Goal: Information Seeking & Learning: Find contact information

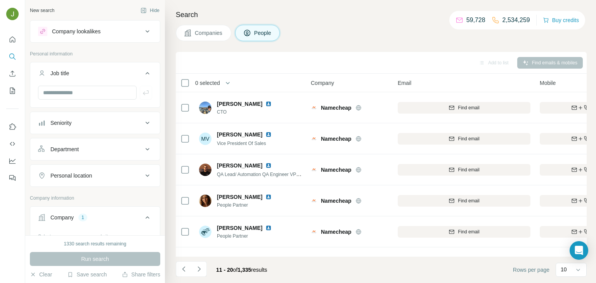
scroll to position [146, 188]
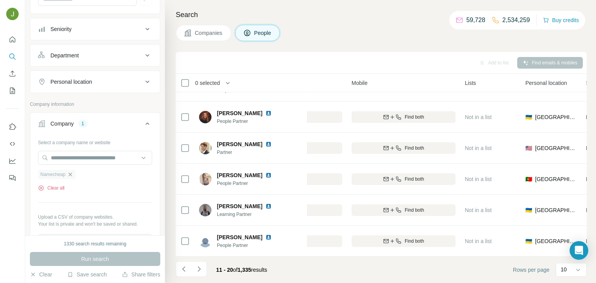
click at [68, 173] on icon "button" at bounding box center [70, 174] width 6 height 6
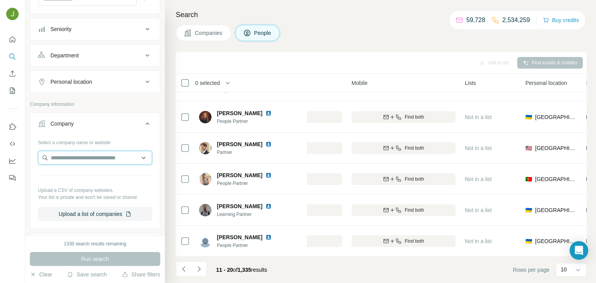
click at [66, 159] on input "text" at bounding box center [95, 158] width 114 height 14
paste input "**********"
paste input "text"
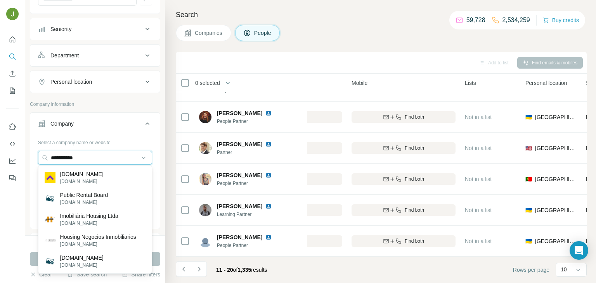
type input "**********"
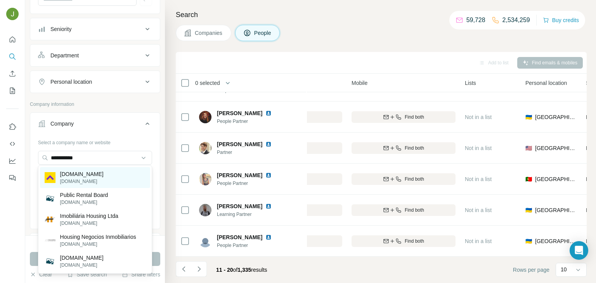
click at [86, 176] on p "[DOMAIN_NAME]" at bounding box center [81, 174] width 43 height 8
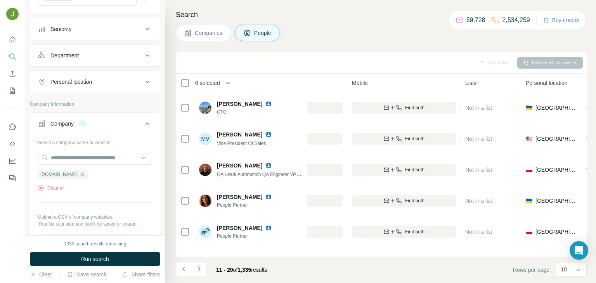
scroll to position [146, 188]
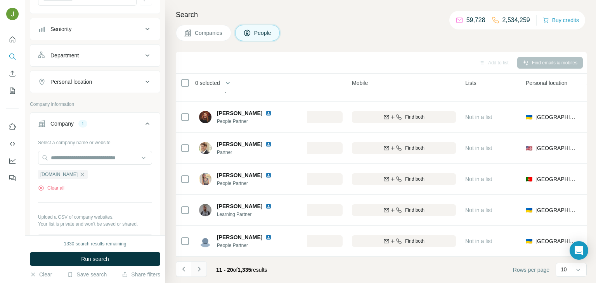
click at [203, 269] on icon "Navigate to next page" at bounding box center [199, 269] width 8 height 8
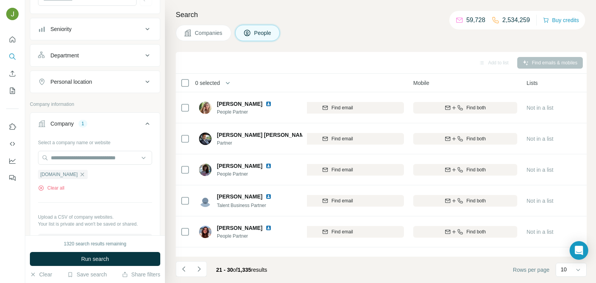
scroll to position [146, 126]
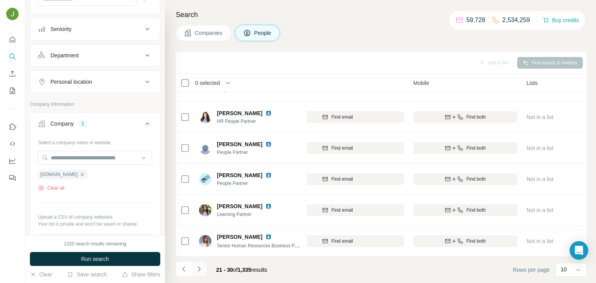
click at [202, 265] on button "Navigate to next page" at bounding box center [199, 269] width 16 height 16
click at [200, 272] on icon "Navigate to next page" at bounding box center [199, 269] width 8 height 8
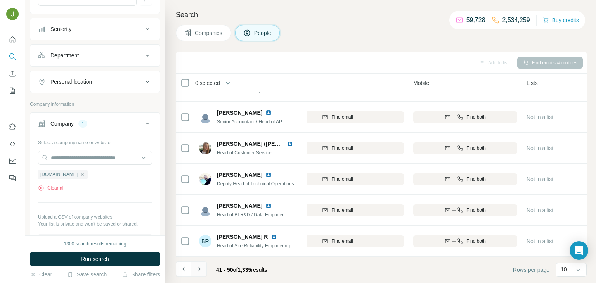
click at [200, 269] on icon "Navigate to next page" at bounding box center [199, 269] width 8 height 8
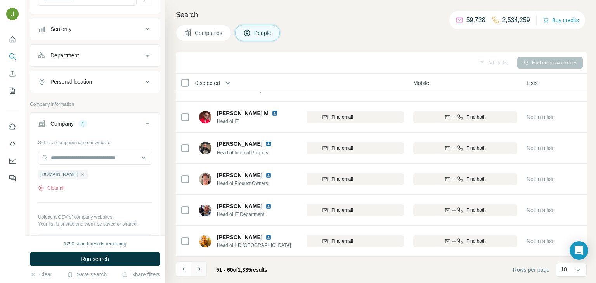
click at [201, 267] on icon "Navigate to next page" at bounding box center [199, 269] width 8 height 8
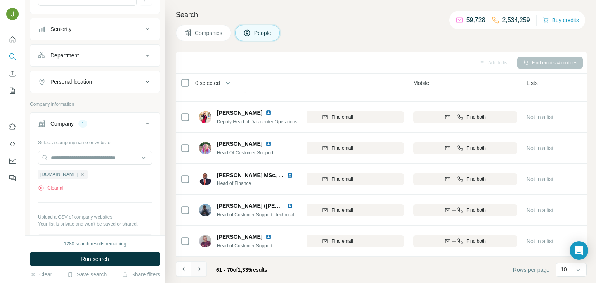
click at [197, 267] on icon "Navigate to next page" at bounding box center [198, 269] width 3 height 5
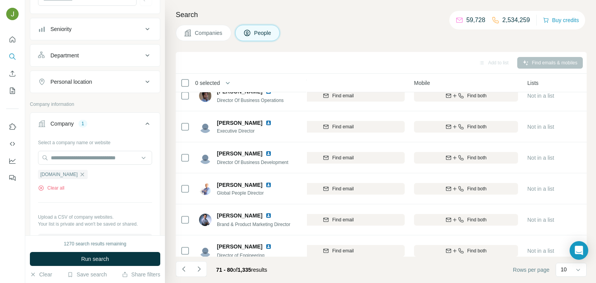
scroll to position [146, 126]
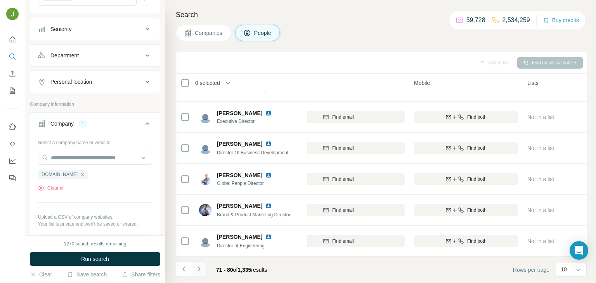
click at [197, 274] on button "Navigate to next page" at bounding box center [199, 269] width 16 height 16
click at [198, 270] on icon "Navigate to next page" at bounding box center [199, 269] width 8 height 8
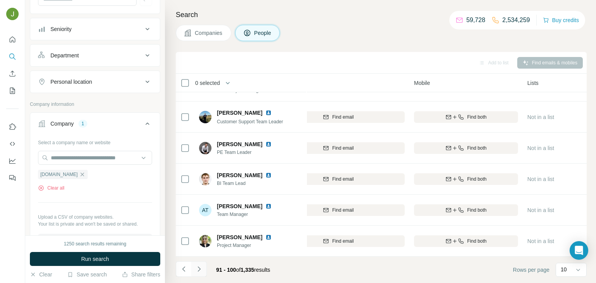
click at [198, 265] on icon "Navigate to next page" at bounding box center [199, 269] width 8 height 8
click at [197, 270] on icon "Navigate to next page" at bounding box center [199, 269] width 8 height 8
click at [202, 271] on icon "Navigate to next page" at bounding box center [199, 269] width 8 height 8
click at [81, 173] on icon "button" at bounding box center [82, 174] width 3 height 3
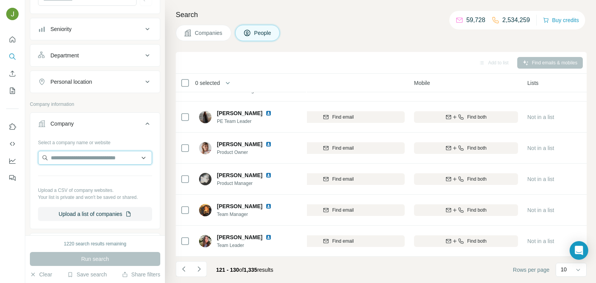
click at [62, 158] on input "text" at bounding box center [95, 158] width 114 height 14
paste input "*******"
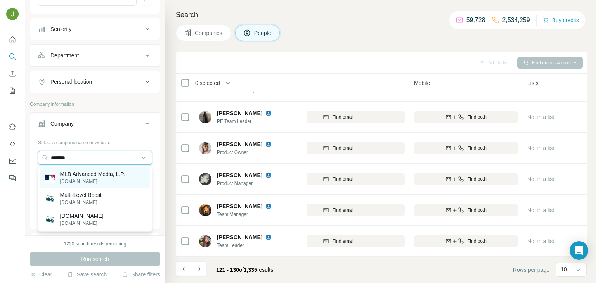
type input "*******"
click at [84, 180] on p "[DOMAIN_NAME]" at bounding box center [92, 181] width 65 height 7
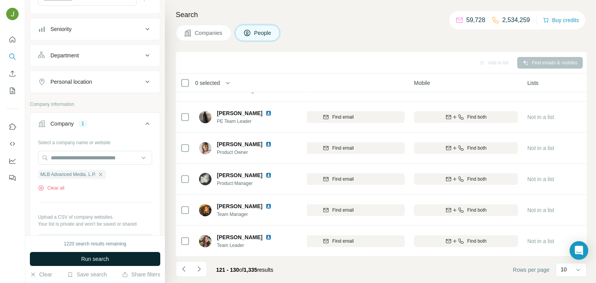
click at [102, 260] on span "Run search" at bounding box center [95, 259] width 28 height 8
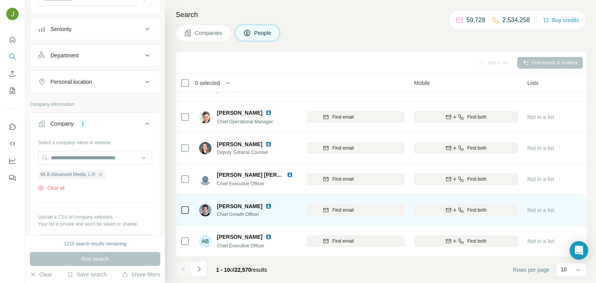
scroll to position [0, 126]
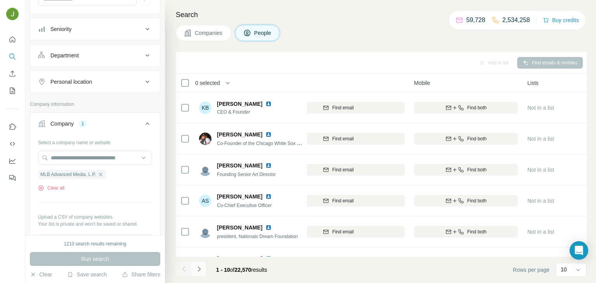
click at [197, 273] on button "Navigate to next page" at bounding box center [199, 269] width 16 height 16
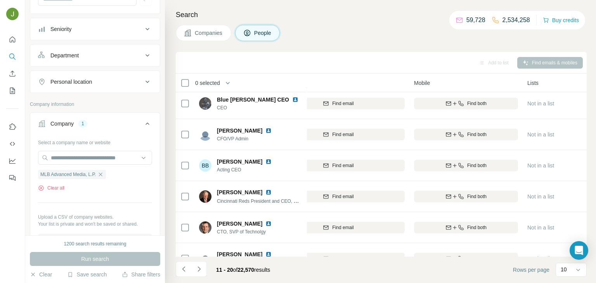
scroll to position [146, 126]
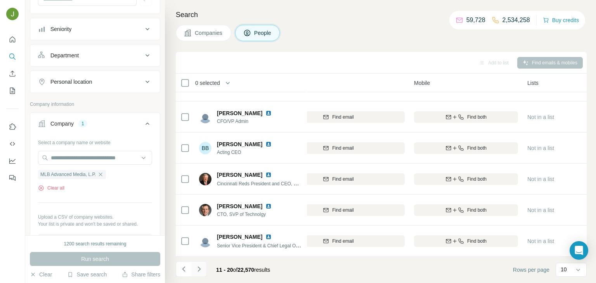
click at [204, 268] on button "Navigate to next page" at bounding box center [199, 269] width 16 height 16
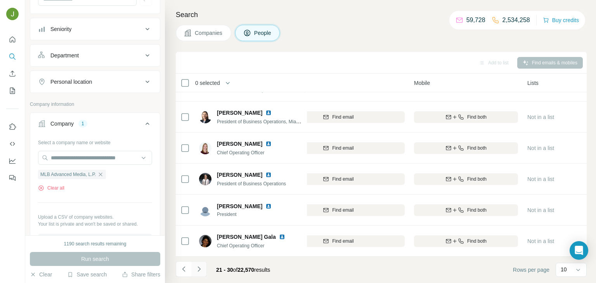
click at [204, 266] on button "Navigate to next page" at bounding box center [199, 269] width 16 height 16
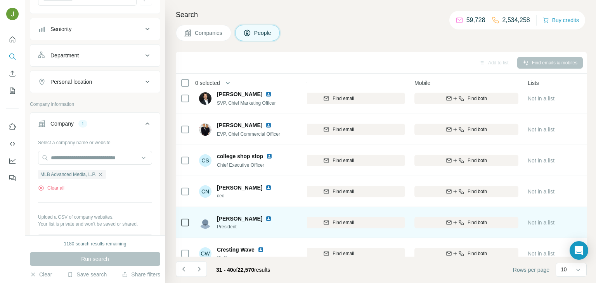
scroll to position [146, 125]
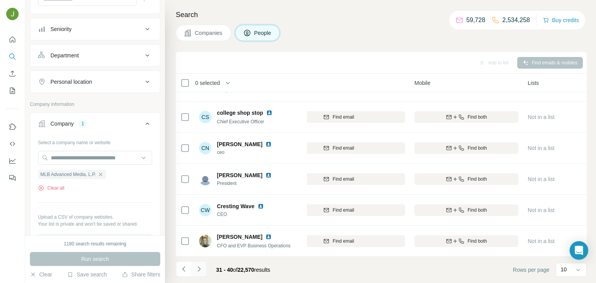
click at [200, 267] on icon "Navigate to next page" at bounding box center [199, 269] width 8 height 8
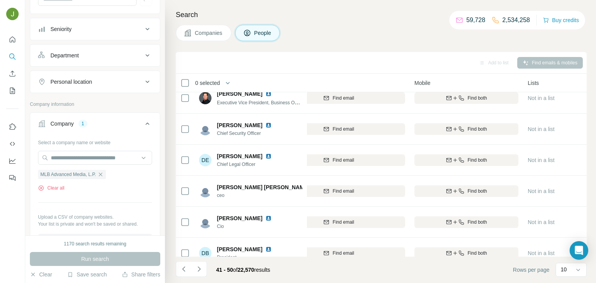
scroll to position [12, 125]
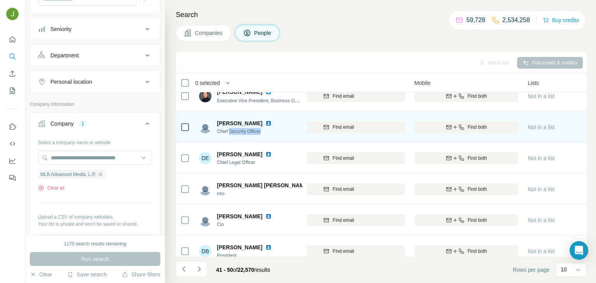
drag, startPoint x: 265, startPoint y: 132, endPoint x: 231, endPoint y: 134, distance: 34.2
click at [231, 134] on span "Chief Security Officer" at bounding box center [249, 131] width 64 height 7
copy span "Security Officer"
click at [505, 128] on div "Find both" at bounding box center [466, 127] width 104 height 7
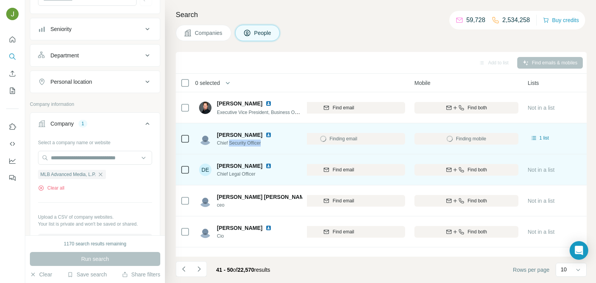
scroll to position [146, 125]
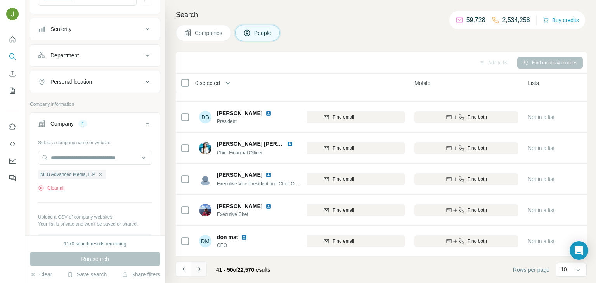
click at [201, 268] on icon "Navigate to next page" at bounding box center [199, 269] width 8 height 8
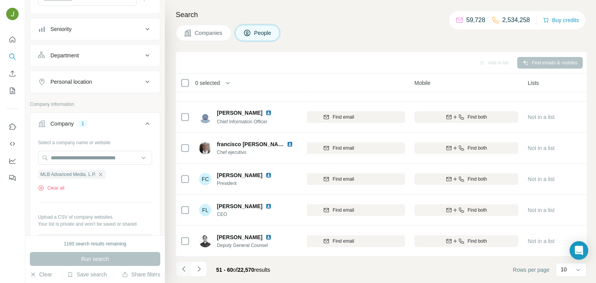
click at [184, 269] on icon "Navigate to previous page" at bounding box center [184, 269] width 8 height 8
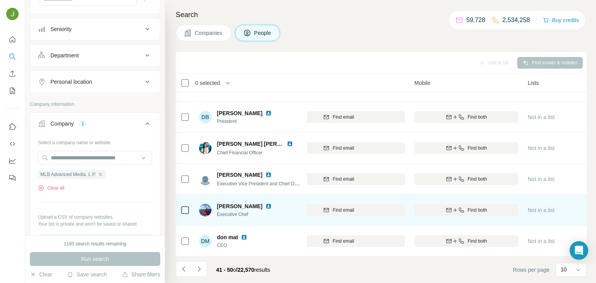
scroll to position [0, 125]
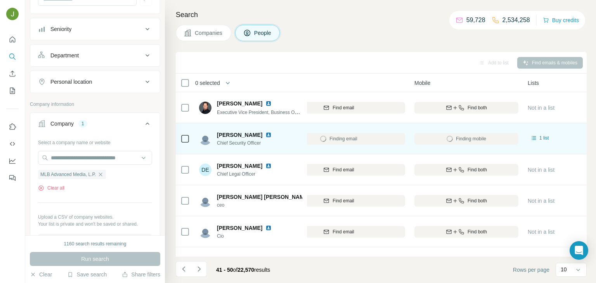
click at [237, 133] on span "[PERSON_NAME]" at bounding box center [239, 135] width 45 height 8
copy span "[PERSON_NAME]"
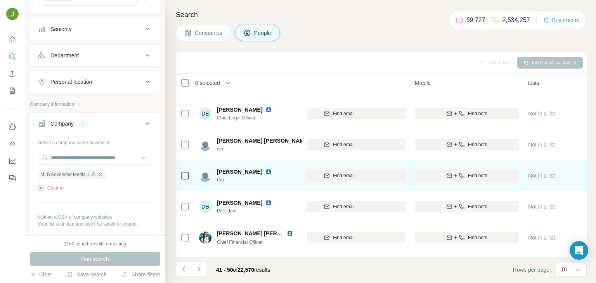
scroll to position [146, 125]
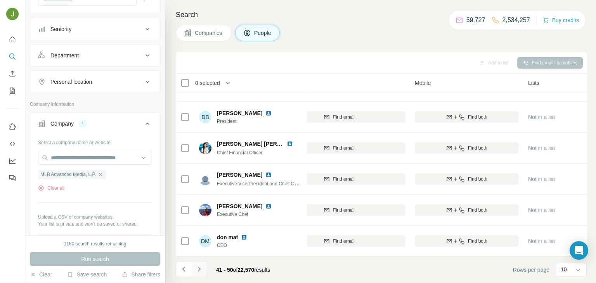
click at [199, 272] on icon "Navigate to next page" at bounding box center [199, 269] width 8 height 8
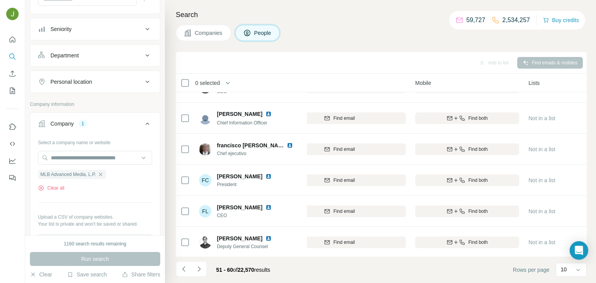
scroll to position [146, 125]
click at [191, 269] on button "Navigate to next page" at bounding box center [199, 269] width 16 height 16
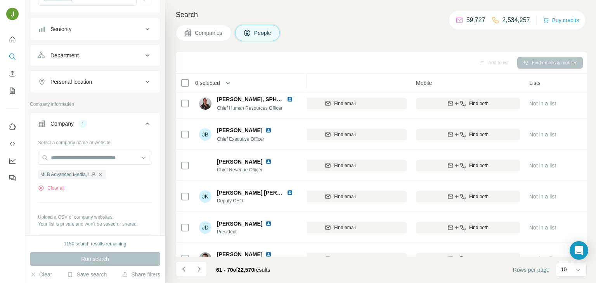
scroll to position [146, 124]
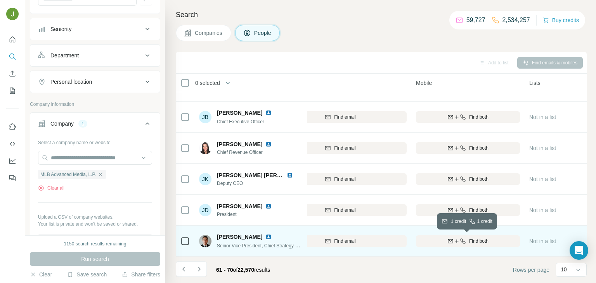
click at [488, 238] on span "Find both" at bounding box center [478, 241] width 19 height 7
click at [253, 245] on span "Senior Vice President, Chief Strategy Officer" at bounding box center [263, 245] width 92 height 6
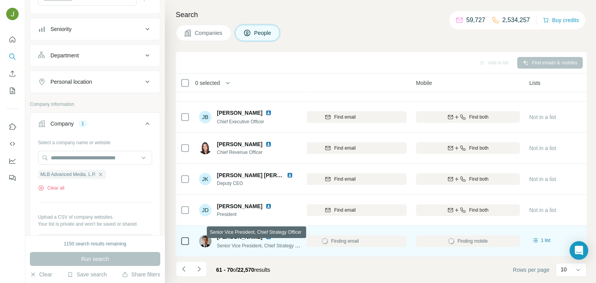
click at [253, 245] on span "Senior Vice President, Chief Strategy Officer" at bounding box center [263, 245] width 92 height 6
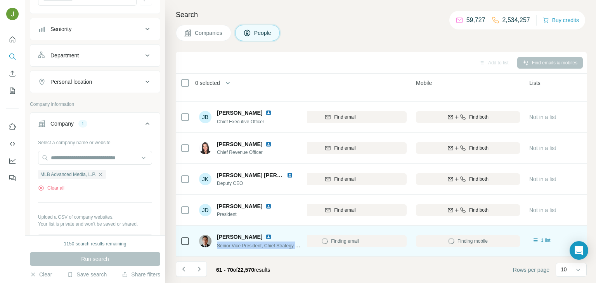
click at [228, 236] on span "[PERSON_NAME]" at bounding box center [239, 237] width 45 height 8
copy span "[PERSON_NAME]"
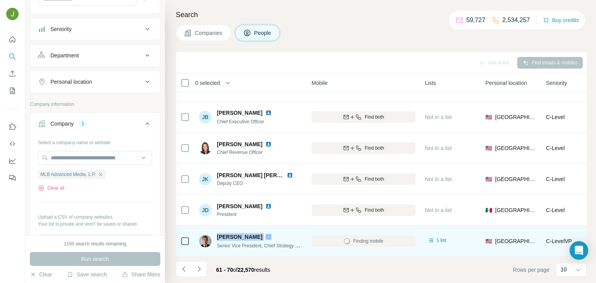
scroll to position [146, 235]
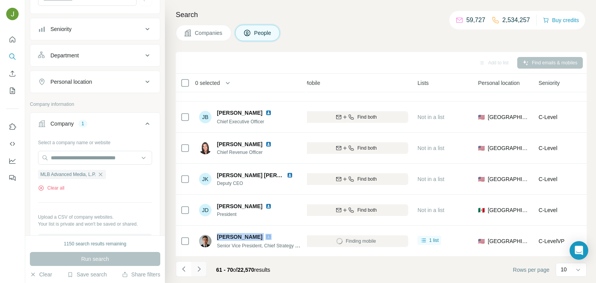
click at [200, 270] on icon "Navigate to next page" at bounding box center [199, 269] width 8 height 8
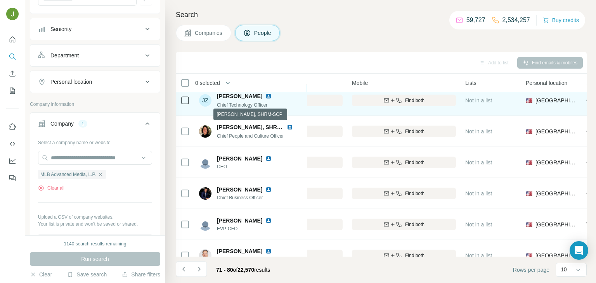
scroll to position [146, 188]
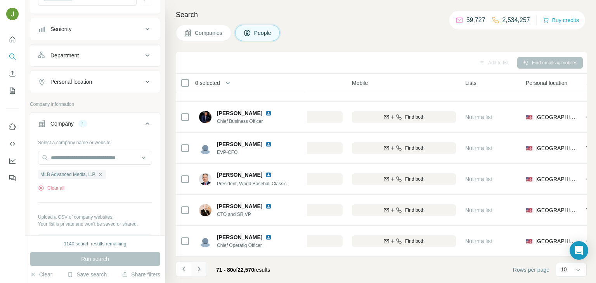
click at [196, 274] on button "Navigate to next page" at bounding box center [199, 269] width 16 height 16
click at [201, 272] on icon "Navigate to next page" at bounding box center [199, 269] width 8 height 8
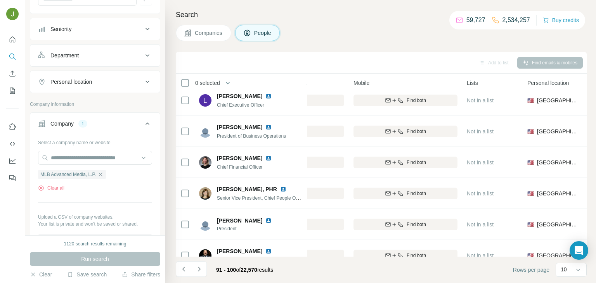
scroll to position [146, 186]
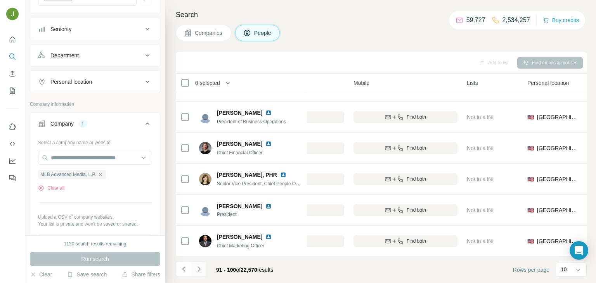
click at [198, 267] on icon "Navigate to next page" at bounding box center [198, 269] width 3 height 5
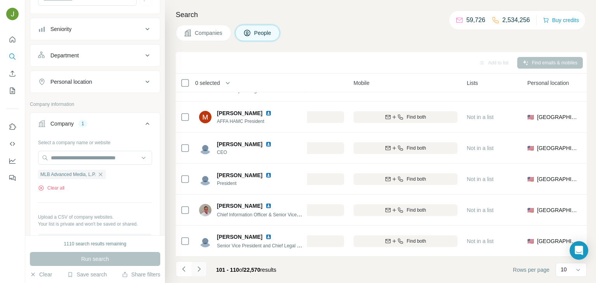
click at [192, 273] on button "Navigate to next page" at bounding box center [199, 269] width 16 height 16
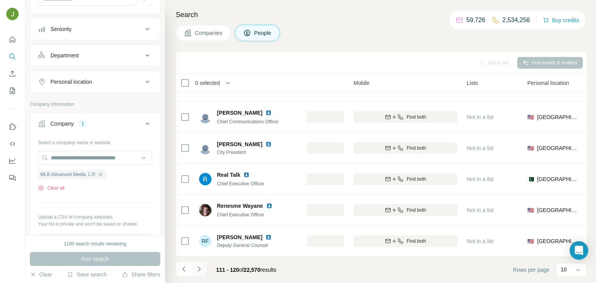
click at [201, 267] on icon "Navigate to next page" at bounding box center [199, 269] width 8 height 8
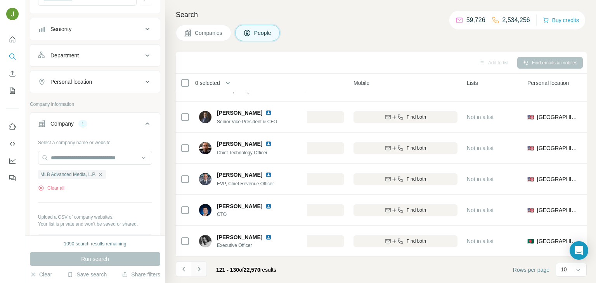
click at [200, 271] on icon "Navigate to next page" at bounding box center [199, 269] width 8 height 8
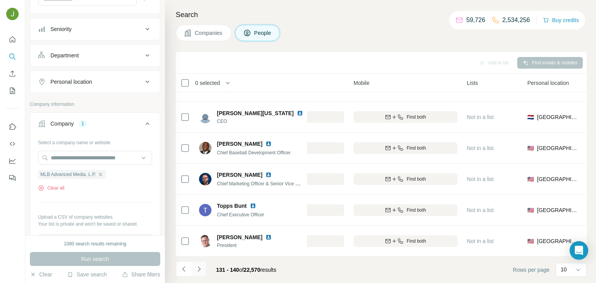
click at [203, 270] on button "Navigate to next page" at bounding box center [199, 269] width 16 height 16
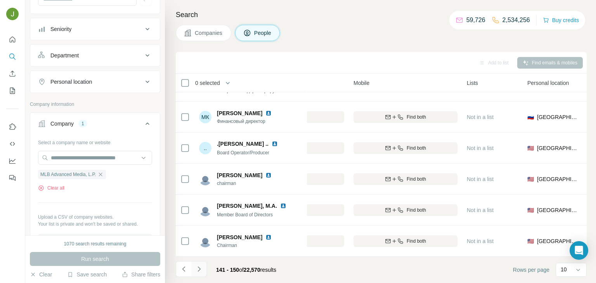
click at [199, 270] on icon "Navigate to next page" at bounding box center [199, 269] width 8 height 8
click at [200, 270] on icon "Navigate to next page" at bounding box center [199, 269] width 8 height 8
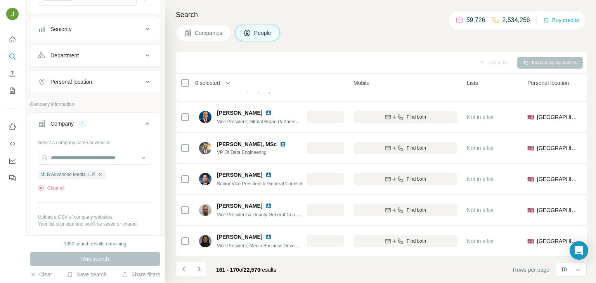
scroll to position [146, 184]
click at [196, 273] on icon "Navigate to next page" at bounding box center [199, 269] width 8 height 8
click at [198, 272] on icon "Navigate to next page" at bounding box center [199, 269] width 8 height 8
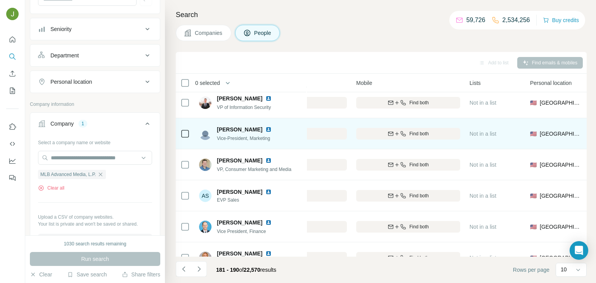
scroll to position [146, 183]
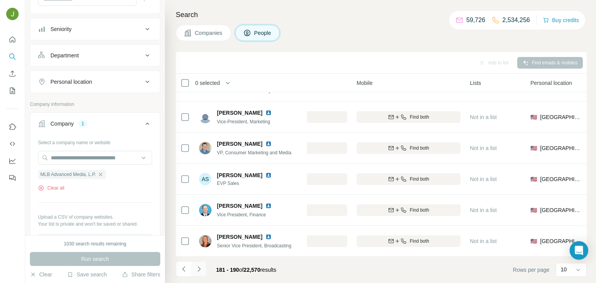
click at [201, 268] on icon "Navigate to next page" at bounding box center [199, 269] width 8 height 8
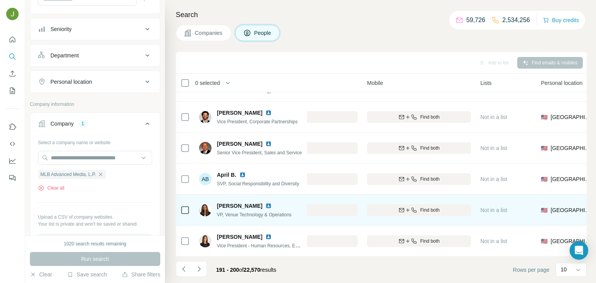
scroll to position [146, 171]
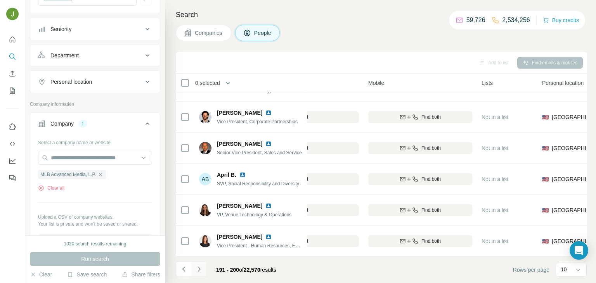
click at [199, 271] on icon "Navigate to next page" at bounding box center [199, 269] width 8 height 8
click at [203, 269] on button "Navigate to next page" at bounding box center [199, 269] width 16 height 16
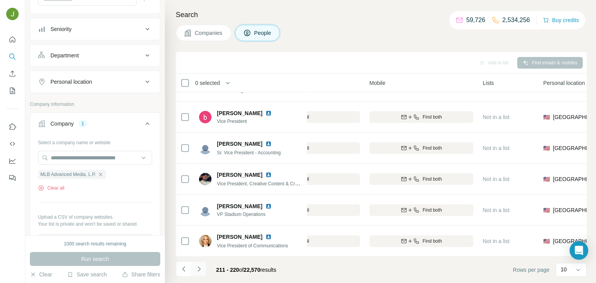
click at [201, 267] on icon "Navigate to next page" at bounding box center [199, 269] width 8 height 8
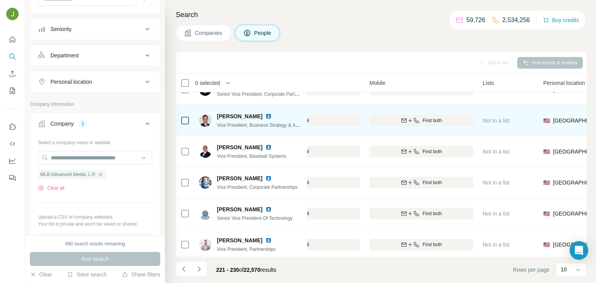
scroll to position [113, 170]
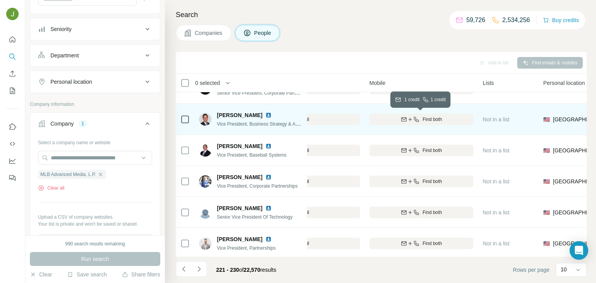
click at [432, 116] on span "Find both" at bounding box center [431, 119] width 19 height 7
click at [273, 123] on span "Vice President, Business Strategy & Analytics" at bounding box center [264, 124] width 94 height 6
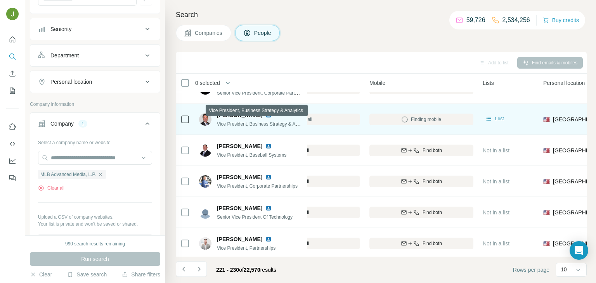
click at [273, 123] on span "Vice President, Business Strategy & Analytics" at bounding box center [264, 124] width 94 height 6
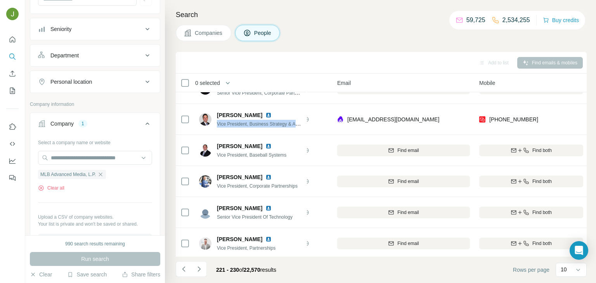
scroll to position [113, 59]
click at [247, 113] on span "[PERSON_NAME]" at bounding box center [239, 115] width 45 height 8
copy span "[PERSON_NAME]"
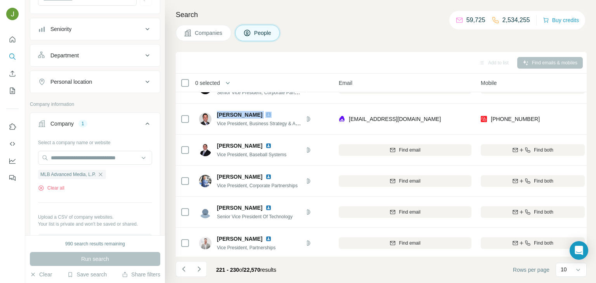
scroll to position [146, 59]
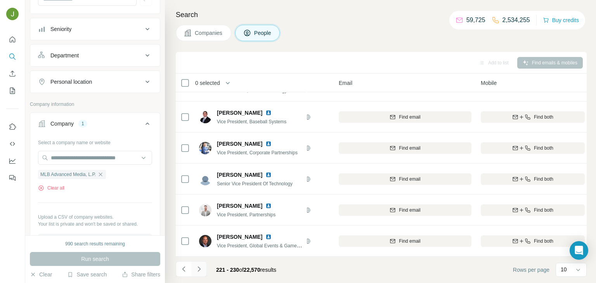
click at [202, 267] on icon "Navigate to next page" at bounding box center [199, 269] width 8 height 8
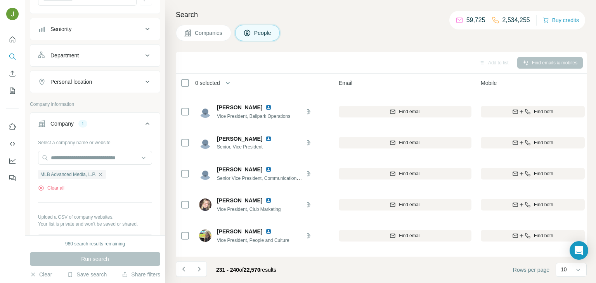
scroll to position [0, 59]
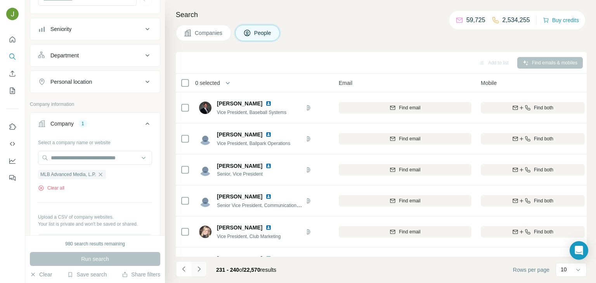
click at [199, 270] on icon "Navigate to next page" at bounding box center [199, 269] width 8 height 8
click at [104, 171] on icon "button" at bounding box center [100, 174] width 6 height 6
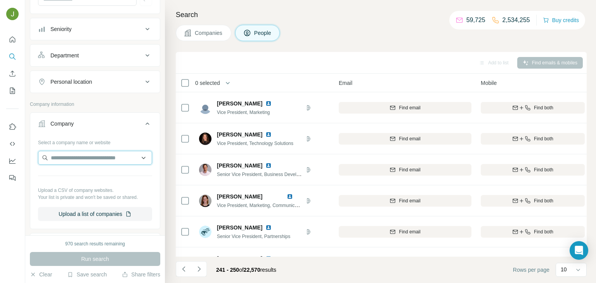
click at [71, 152] on input "text" at bounding box center [95, 158] width 114 height 14
paste input "**********"
type input "**********"
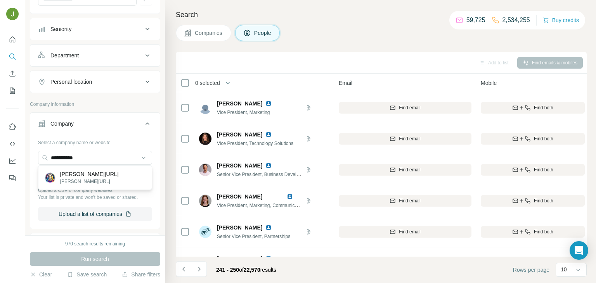
click at [79, 174] on p "[PERSON_NAME][URL]" at bounding box center [89, 174] width 59 height 8
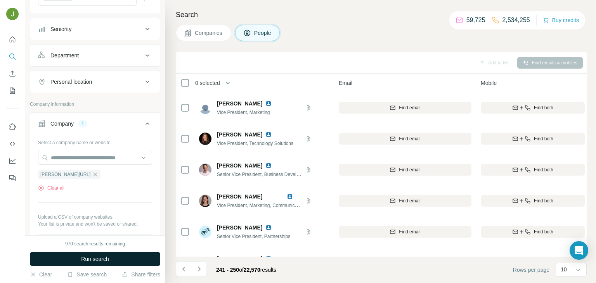
click at [104, 255] on span "Run search" at bounding box center [95, 259] width 28 height 8
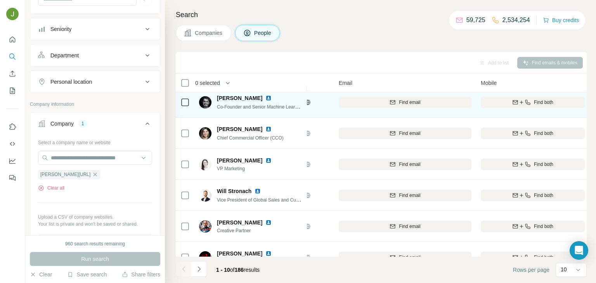
scroll to position [146, 59]
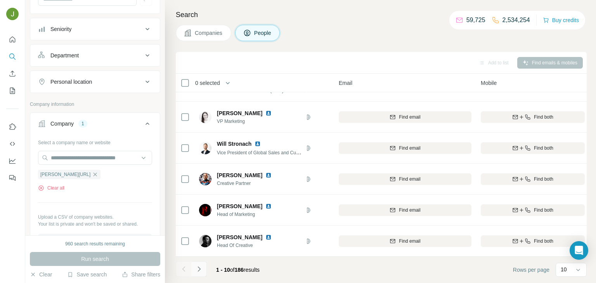
click at [199, 272] on icon "Navigate to next page" at bounding box center [199, 269] width 8 height 8
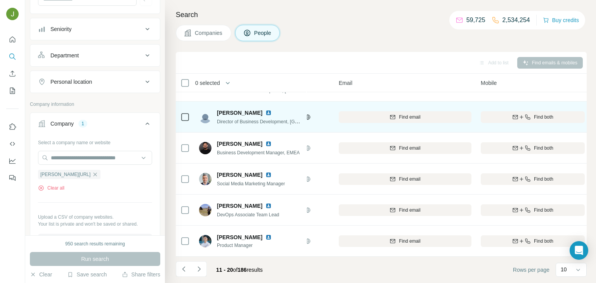
scroll to position [146, 59]
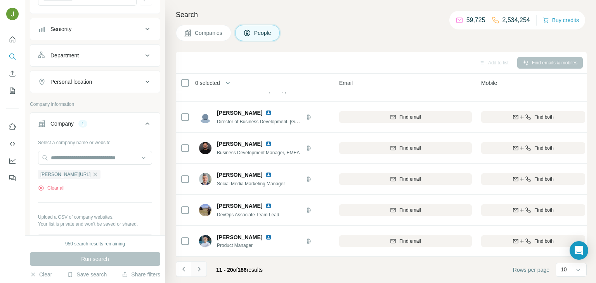
click at [202, 268] on icon "Navigate to next page" at bounding box center [199, 269] width 8 height 8
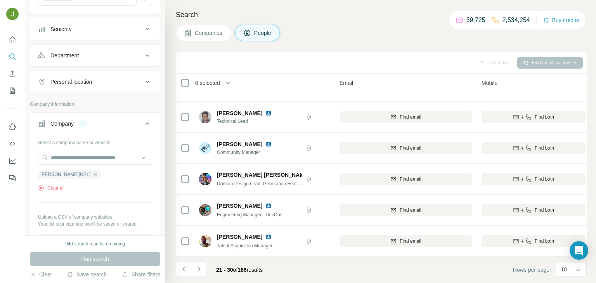
scroll to position [146, 57]
click at [197, 268] on icon "Navigate to next page" at bounding box center [199, 269] width 8 height 8
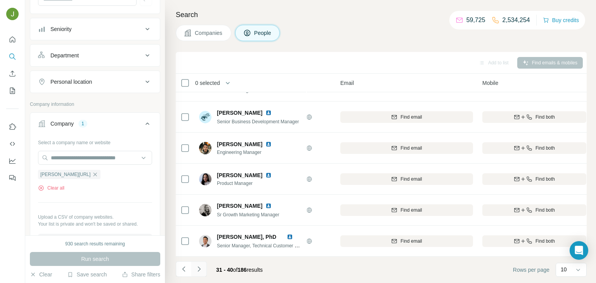
click at [201, 270] on icon "Navigate to next page" at bounding box center [199, 269] width 8 height 8
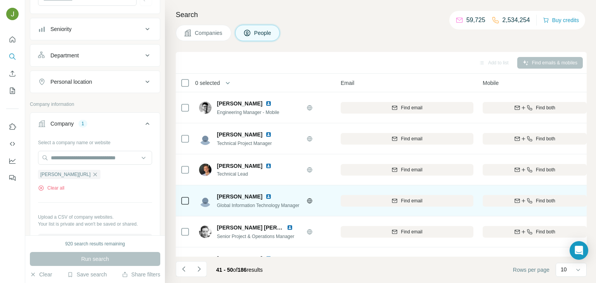
scroll to position [146, 57]
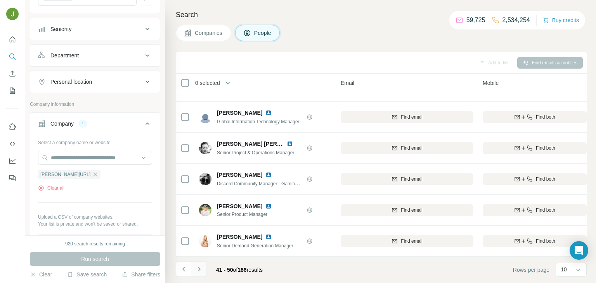
click at [201, 272] on icon "Navigate to next page" at bounding box center [199, 269] width 8 height 8
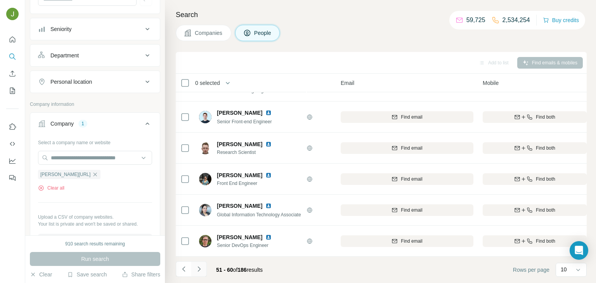
click at [199, 272] on icon "Navigate to next page" at bounding box center [199, 269] width 8 height 8
click at [196, 268] on icon "Navigate to next page" at bounding box center [199, 269] width 8 height 8
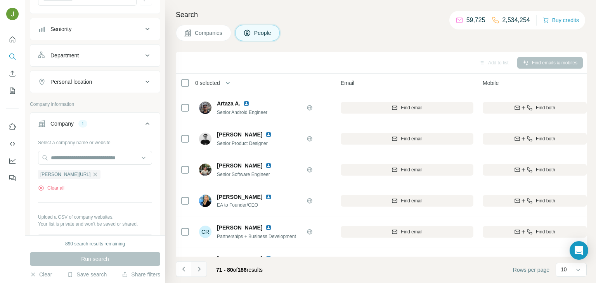
click at [199, 272] on icon "Navigate to next page" at bounding box center [199, 269] width 8 height 8
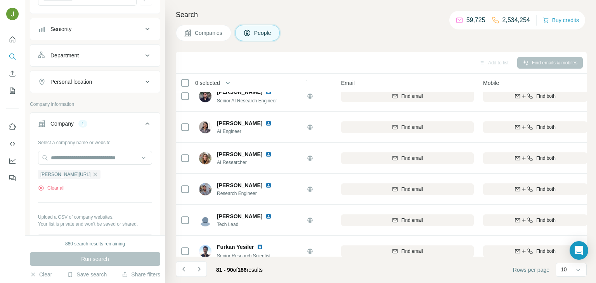
scroll to position [146, 57]
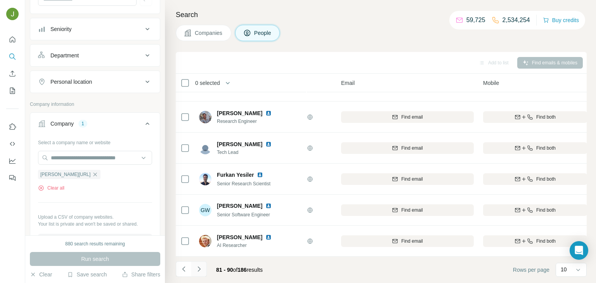
click at [198, 269] on icon "Navigate to next page" at bounding box center [199, 269] width 8 height 8
click at [202, 265] on icon "Navigate to next page" at bounding box center [199, 269] width 8 height 8
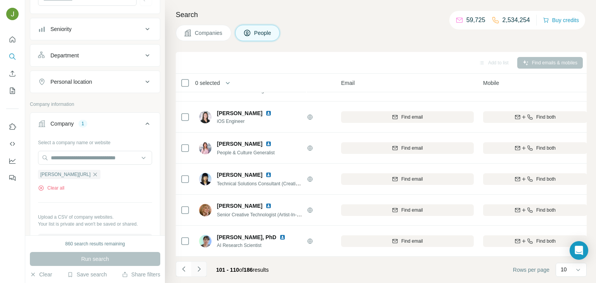
click at [199, 273] on icon "Navigate to next page" at bounding box center [199, 269] width 8 height 8
click at [200, 266] on icon "Navigate to next page" at bounding box center [199, 269] width 8 height 8
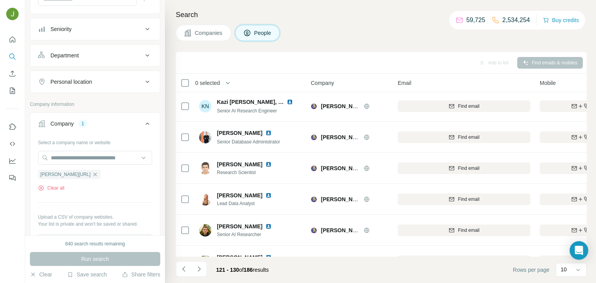
scroll to position [146, 0]
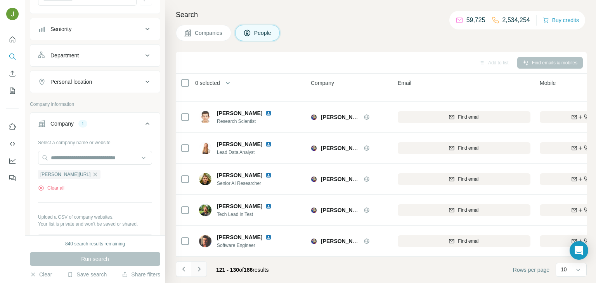
click at [196, 270] on icon "Navigate to next page" at bounding box center [199, 269] width 8 height 8
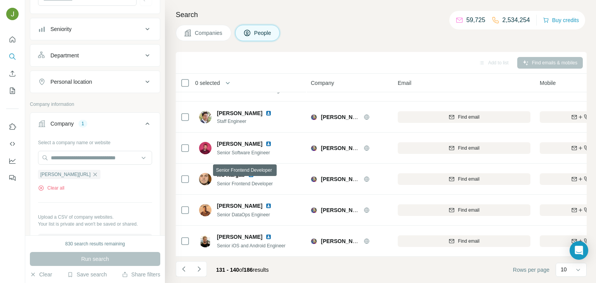
scroll to position [0, 0]
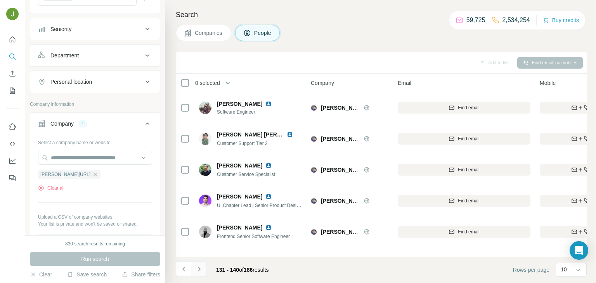
click at [202, 269] on icon "Navigate to next page" at bounding box center [199, 269] width 8 height 8
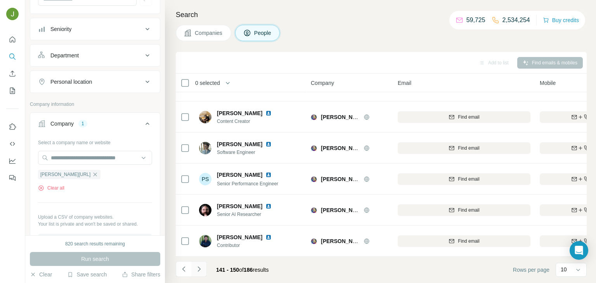
click at [201, 268] on icon "Navigate to next page" at bounding box center [199, 269] width 8 height 8
click at [199, 272] on icon "Navigate to next page" at bounding box center [199, 269] width 8 height 8
click at [202, 271] on icon "Navigate to next page" at bounding box center [199, 269] width 8 height 8
click at [203, 267] on button "Navigate to next page" at bounding box center [199, 269] width 16 height 16
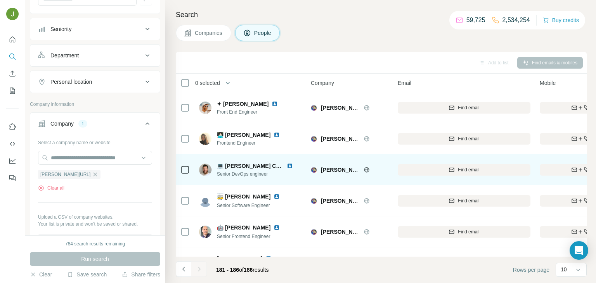
scroll to position [22, 0]
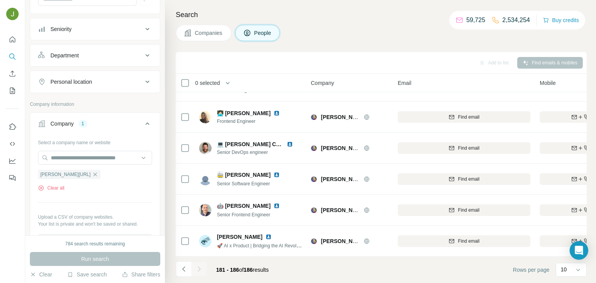
click at [201, 267] on div at bounding box center [199, 269] width 16 height 16
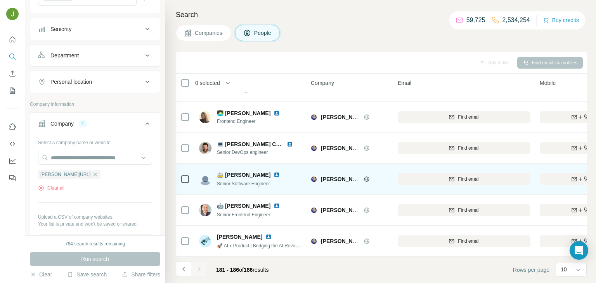
scroll to position [0, 0]
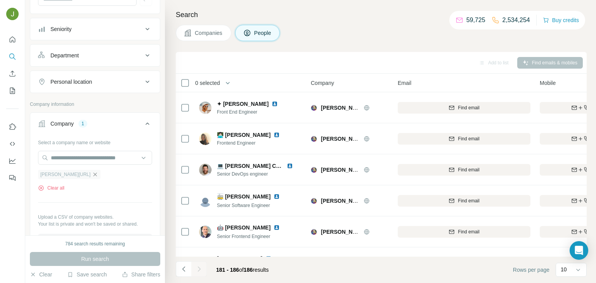
click at [92, 172] on icon "button" at bounding box center [95, 174] width 6 height 6
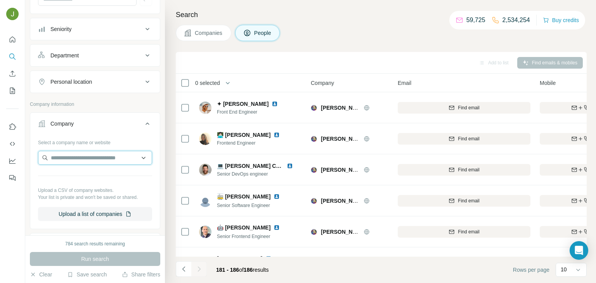
click at [61, 151] on input "text" at bounding box center [95, 158] width 114 height 14
paste input "**********"
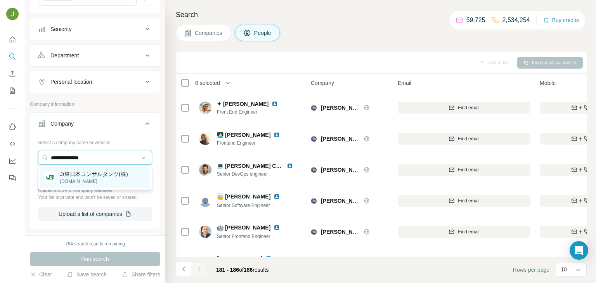
type input "**********"
click at [96, 185] on div "Jr東日本コンサルタンツ(株) [DOMAIN_NAME]" at bounding box center [95, 177] width 110 height 21
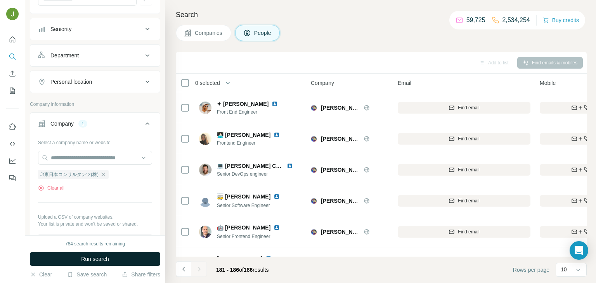
click at [119, 256] on button "Run search" at bounding box center [95, 259] width 130 height 14
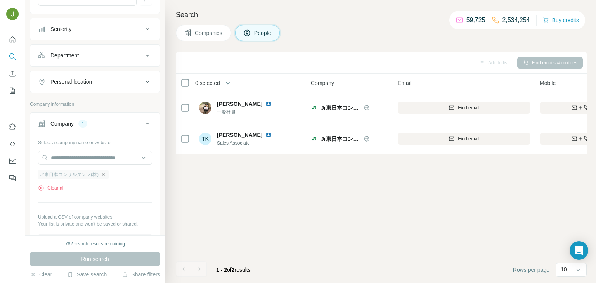
click at [102, 174] on icon "button" at bounding box center [103, 174] width 6 height 6
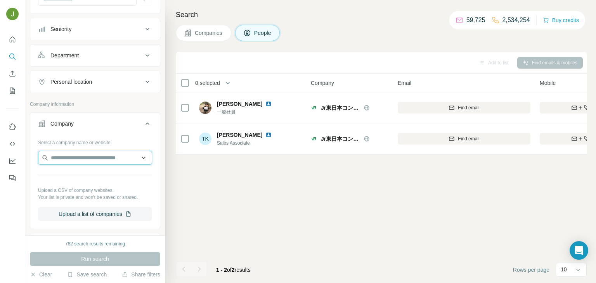
click at [92, 159] on input "text" at bounding box center [95, 158] width 114 height 14
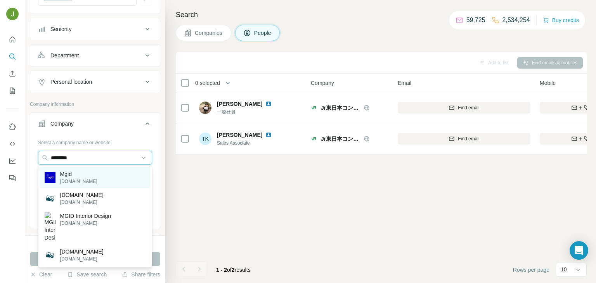
type input "********"
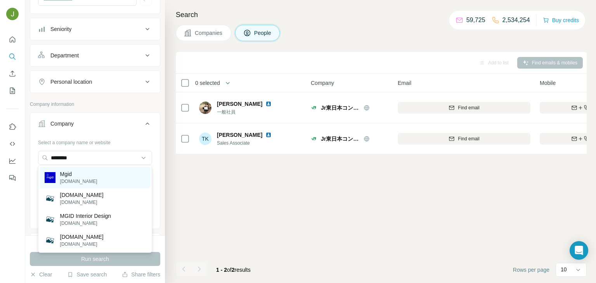
click at [85, 182] on div "Mgid [DOMAIN_NAME]" at bounding box center [95, 177] width 110 height 21
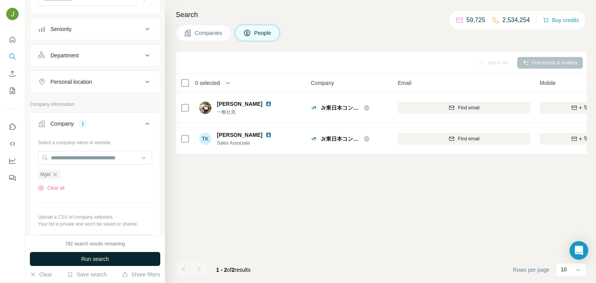
click at [130, 263] on button "Run search" at bounding box center [95, 259] width 130 height 14
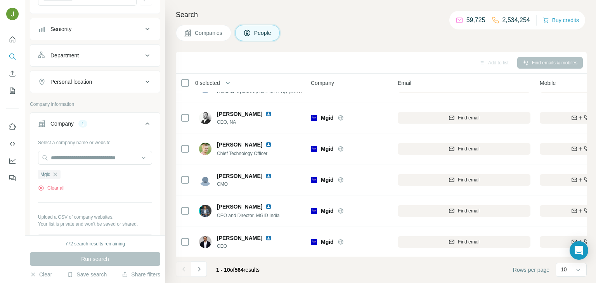
scroll to position [146, 0]
click at [198, 268] on icon "Navigate to next page" at bounding box center [199, 269] width 8 height 8
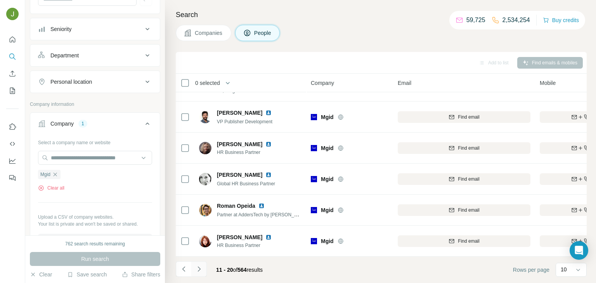
click at [200, 268] on icon "Navigate to next page" at bounding box center [199, 269] width 8 height 8
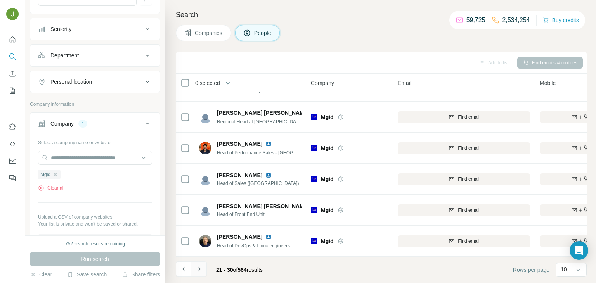
click at [197, 267] on icon "Navigate to next page" at bounding box center [199, 269] width 8 height 8
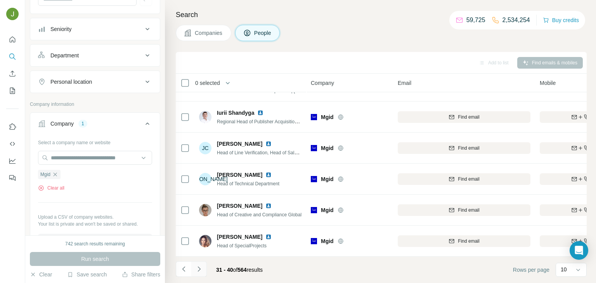
click at [195, 272] on icon "Navigate to next page" at bounding box center [199, 269] width 8 height 8
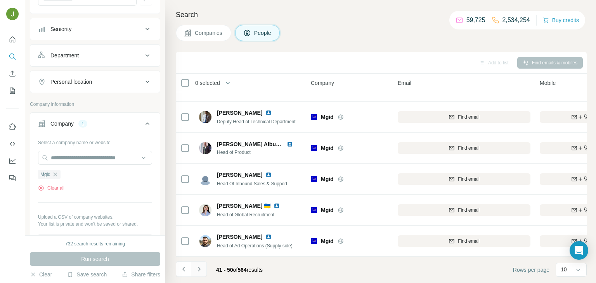
click at [200, 269] on icon "Navigate to next page" at bounding box center [198, 269] width 3 height 5
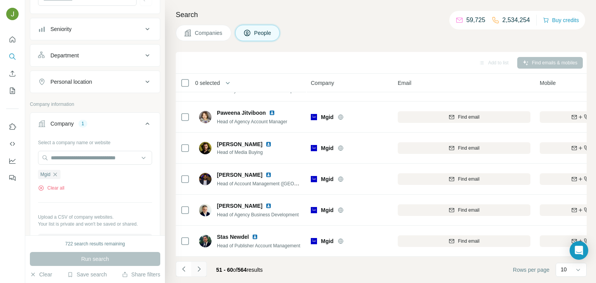
click at [198, 267] on icon "Navigate to next page" at bounding box center [198, 269] width 3 height 5
click at [197, 269] on icon "Navigate to next page" at bounding box center [199, 269] width 8 height 8
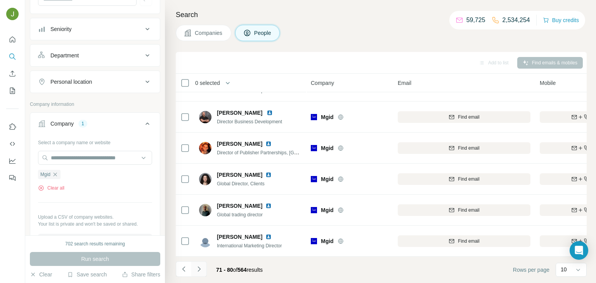
click at [197, 274] on button "Navigate to next page" at bounding box center [199, 269] width 16 height 16
click at [198, 268] on icon "Navigate to next page" at bounding box center [199, 269] width 8 height 8
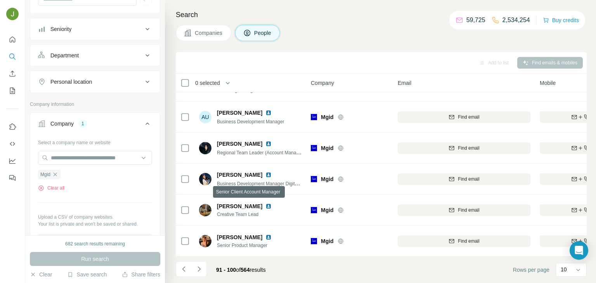
scroll to position [146, 2]
click at [199, 265] on button "Navigate to next page" at bounding box center [199, 269] width 16 height 16
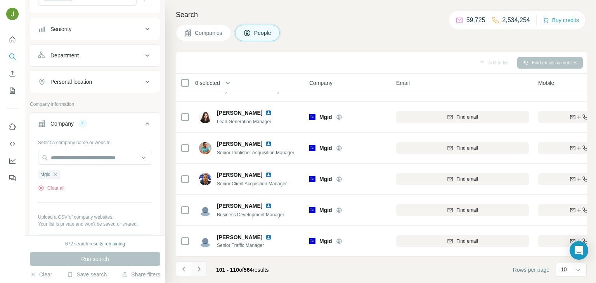
click at [201, 265] on icon "Navigate to next page" at bounding box center [199, 269] width 8 height 8
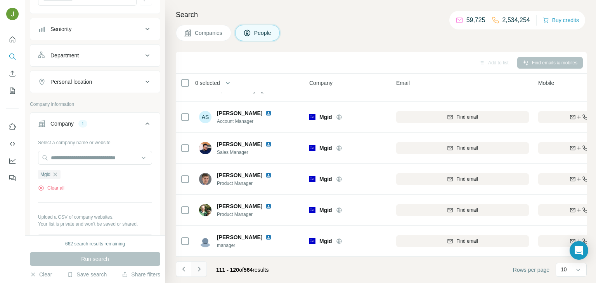
click at [198, 271] on icon "Navigate to next page" at bounding box center [199, 269] width 8 height 8
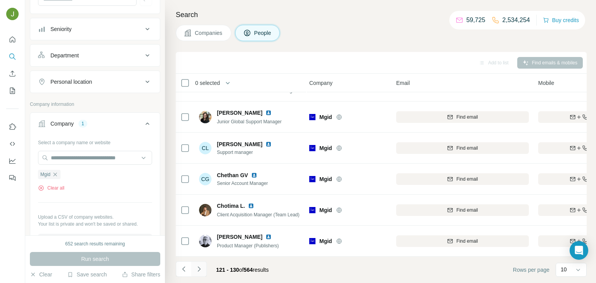
click at [199, 266] on icon "Navigate to next page" at bounding box center [199, 269] width 8 height 8
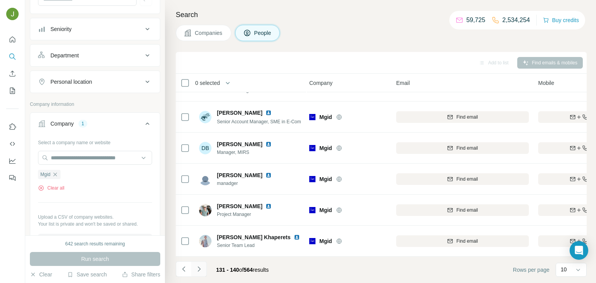
click at [199, 271] on icon "Navigate to next page" at bounding box center [199, 269] width 8 height 8
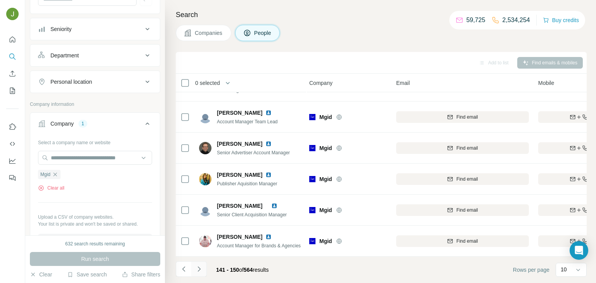
click at [201, 266] on icon "Navigate to next page" at bounding box center [199, 269] width 8 height 8
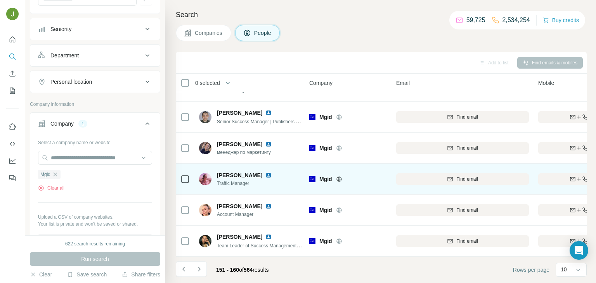
scroll to position [0, 2]
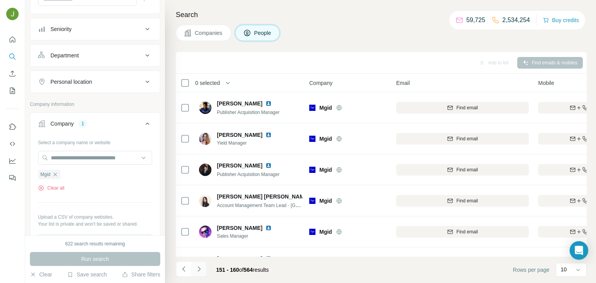
click at [199, 265] on button "Navigate to next page" at bounding box center [199, 269] width 16 height 16
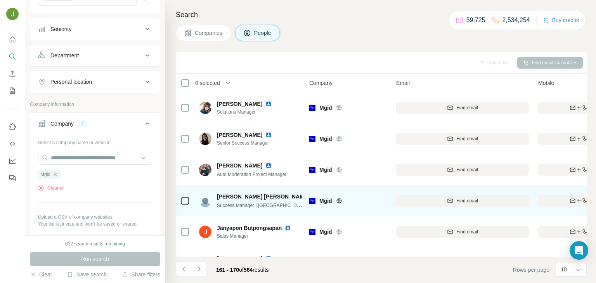
scroll to position [146, 2]
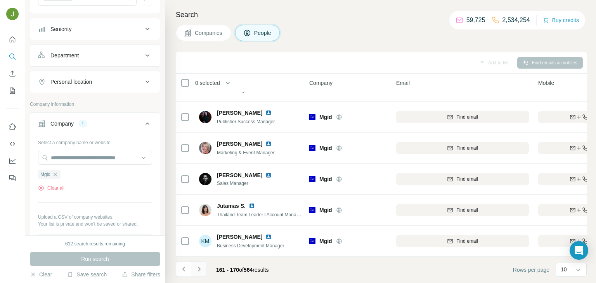
click at [197, 273] on icon "Navigate to next page" at bounding box center [199, 269] width 8 height 8
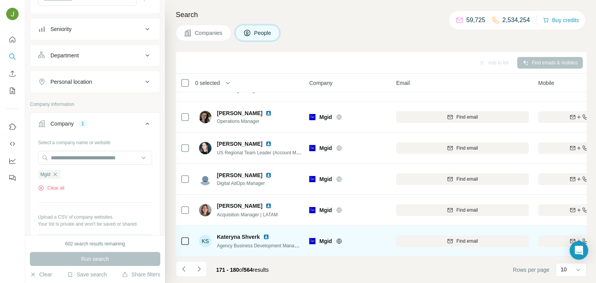
scroll to position [0, 2]
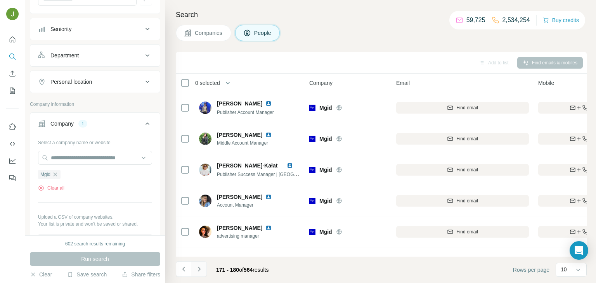
click at [202, 272] on icon "Navigate to next page" at bounding box center [199, 269] width 8 height 8
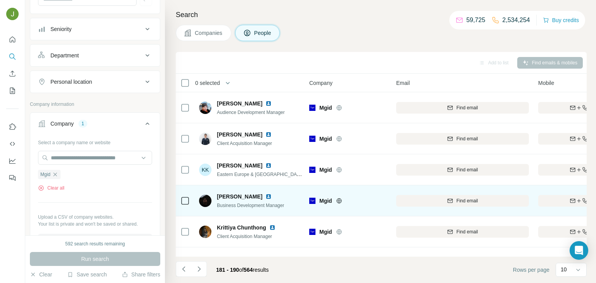
scroll to position [146, 2]
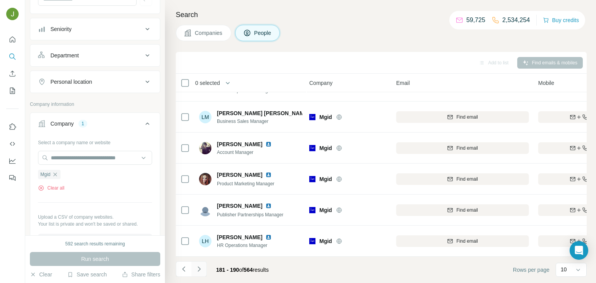
click at [200, 268] on icon "Navigate to next page" at bounding box center [199, 269] width 8 height 8
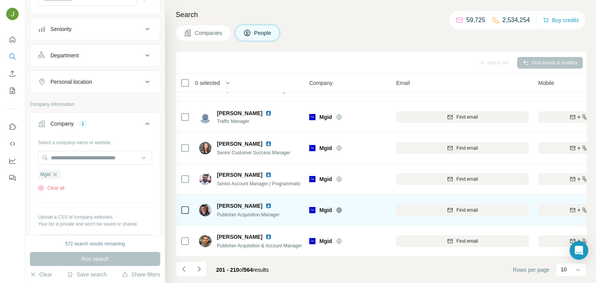
scroll to position [0, 2]
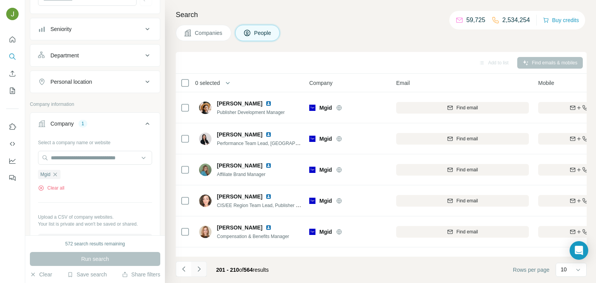
click at [203, 267] on icon "Navigate to next page" at bounding box center [199, 269] width 8 height 8
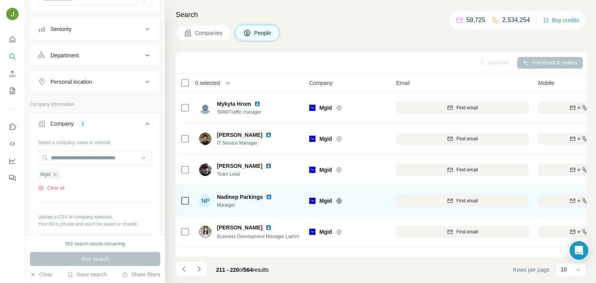
scroll to position [146, 2]
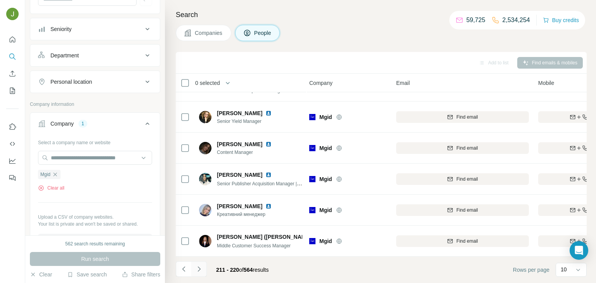
click at [196, 271] on icon "Navigate to next page" at bounding box center [199, 269] width 8 height 8
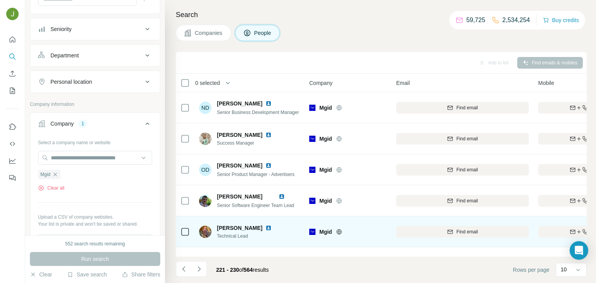
scroll to position [146, 26]
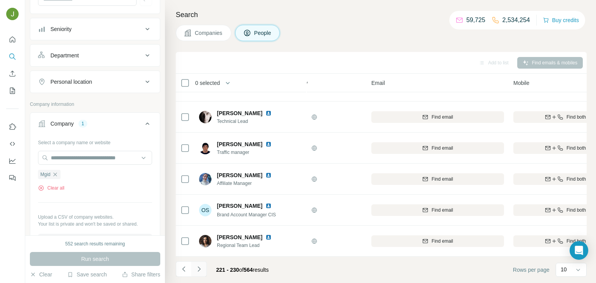
click at [200, 268] on icon "Navigate to next page" at bounding box center [198, 269] width 3 height 5
click at [200, 267] on icon "Navigate to next page" at bounding box center [199, 269] width 8 height 8
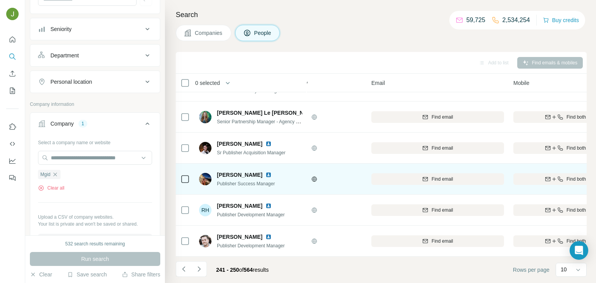
scroll to position [0, 26]
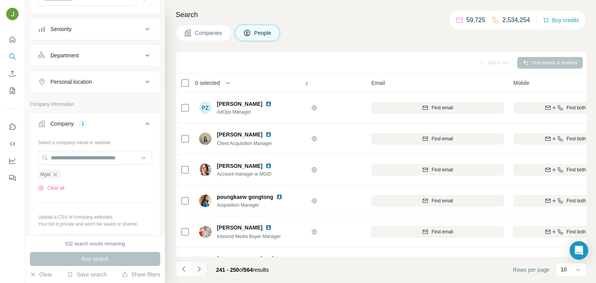
click at [194, 269] on button "Navigate to next page" at bounding box center [199, 269] width 16 height 16
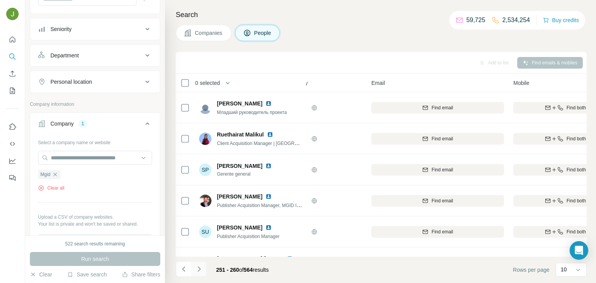
click at [202, 266] on icon "Navigate to next page" at bounding box center [199, 269] width 8 height 8
click at [199, 269] on icon "Navigate to next page" at bounding box center [198, 269] width 3 height 5
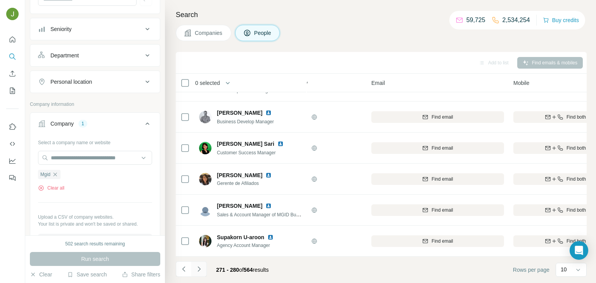
click at [202, 270] on icon "Navigate to next page" at bounding box center [199, 269] width 8 height 8
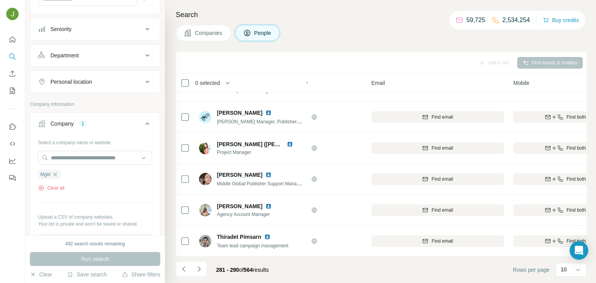
scroll to position [143, 22]
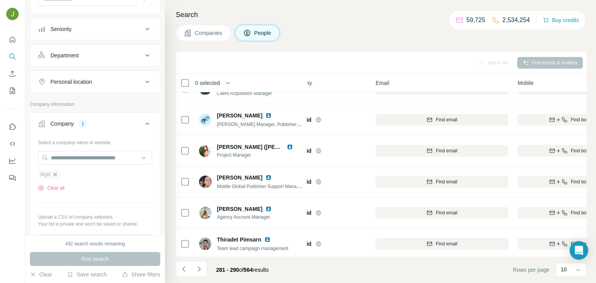
click at [54, 175] on icon "button" at bounding box center [55, 174] width 3 height 3
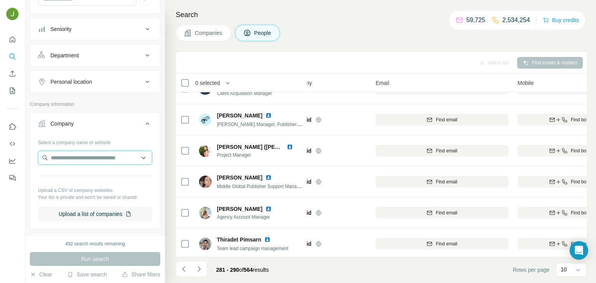
click at [60, 160] on input "text" at bounding box center [95, 158] width 114 height 14
paste input "**********"
type input "**********"
click at [73, 184] on p "[DOMAIN_NAME]" at bounding box center [78, 181] width 37 height 7
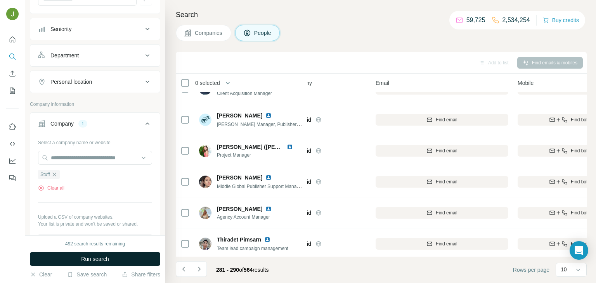
click at [97, 261] on span "Run search" at bounding box center [95, 259] width 28 height 8
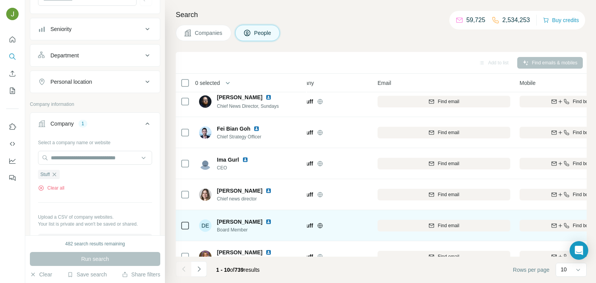
scroll to position [99, 20]
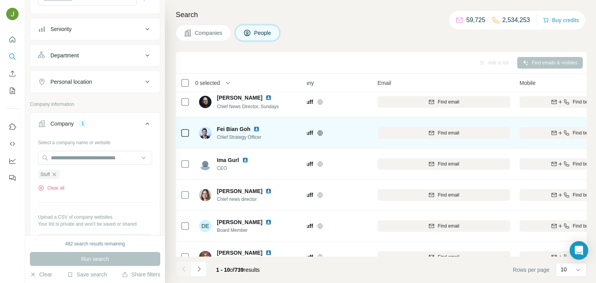
click at [565, 132] on icon "button" at bounding box center [566, 133] width 6 height 6
click at [573, 132] on span "Find both" at bounding box center [582, 133] width 19 height 7
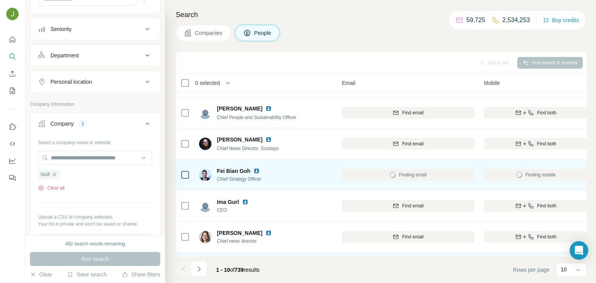
scroll to position [57, 56]
click at [267, 181] on span "Chief Strategy Officer" at bounding box center [243, 179] width 52 height 7
copy span "Chief Strategy Officer"
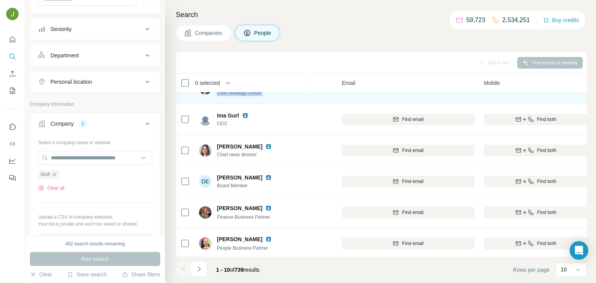
scroll to position [146, 56]
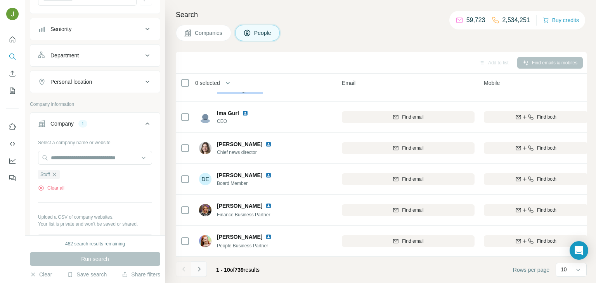
click at [194, 267] on button "Navigate to next page" at bounding box center [199, 269] width 16 height 16
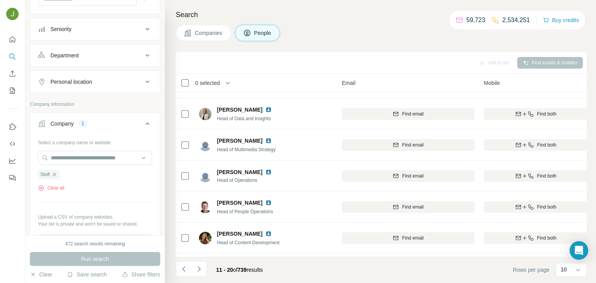
scroll to position [59, 56]
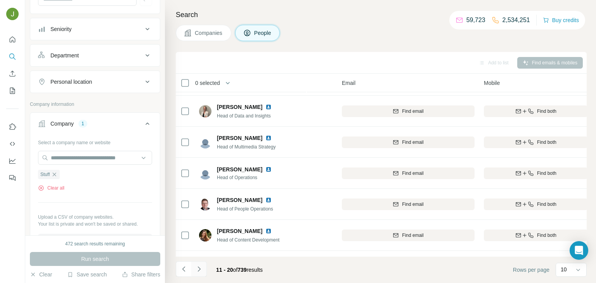
click at [201, 266] on icon "Navigate to next page" at bounding box center [199, 269] width 8 height 8
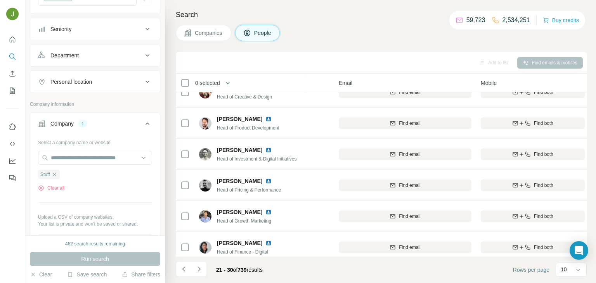
scroll to position [146, 59]
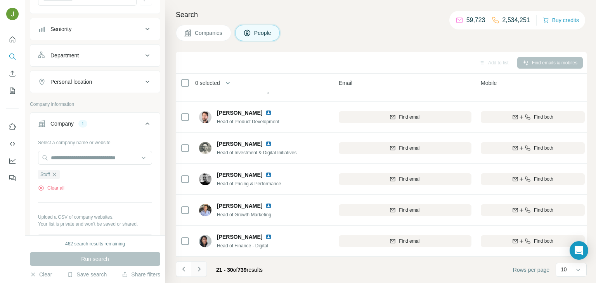
click at [198, 268] on icon "Navigate to next page" at bounding box center [199, 269] width 8 height 8
click at [197, 271] on icon "Navigate to next page" at bounding box center [199, 269] width 8 height 8
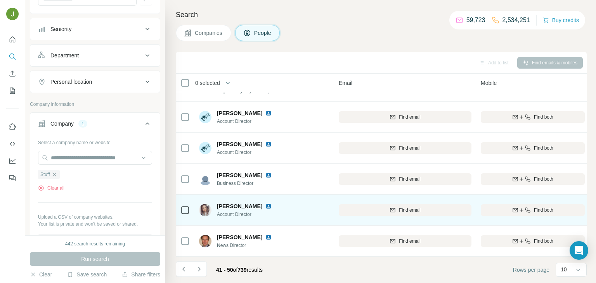
scroll to position [0, 59]
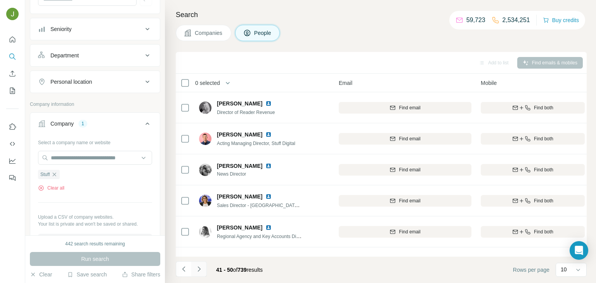
click at [195, 270] on icon "Navigate to next page" at bounding box center [199, 269] width 8 height 8
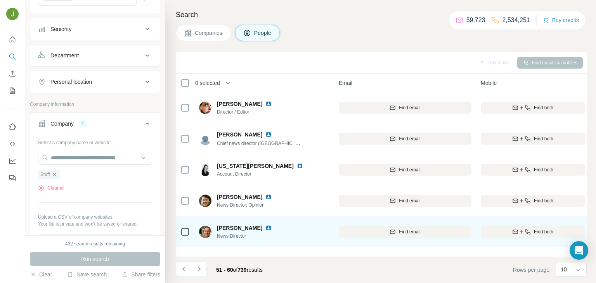
scroll to position [146, 59]
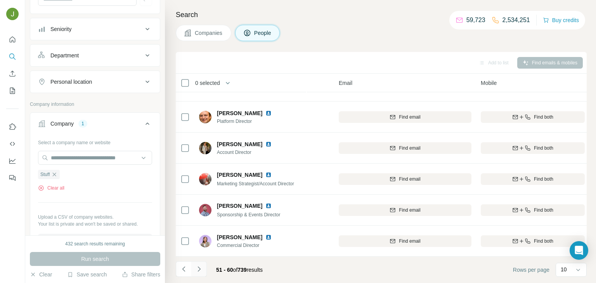
click at [201, 266] on icon "Navigate to next page" at bounding box center [199, 269] width 8 height 8
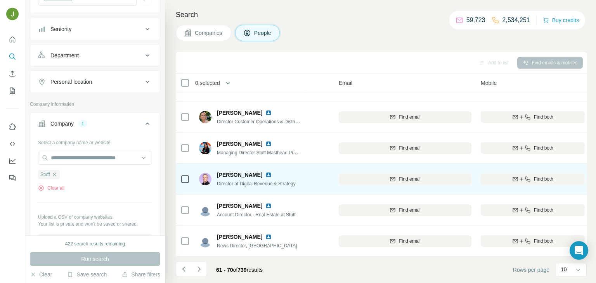
click at [287, 182] on span "Director of Digital Revenue & Strategy" at bounding box center [256, 183] width 79 height 5
copy span "Strategy"
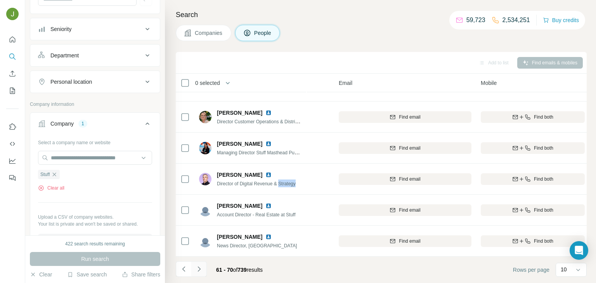
click at [201, 267] on icon "Navigate to next page" at bounding box center [199, 269] width 8 height 8
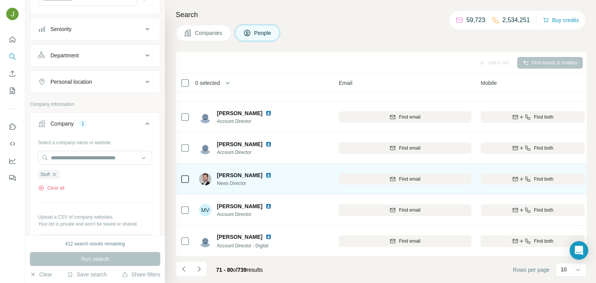
scroll to position [0, 59]
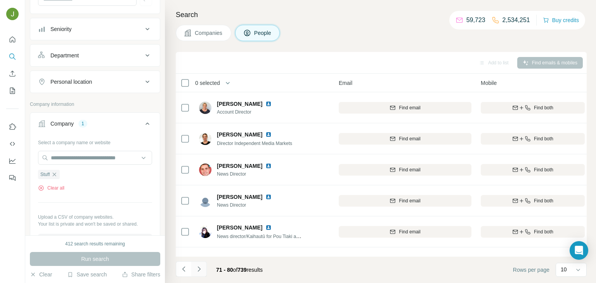
click at [198, 272] on icon "Navigate to next page" at bounding box center [199, 269] width 8 height 8
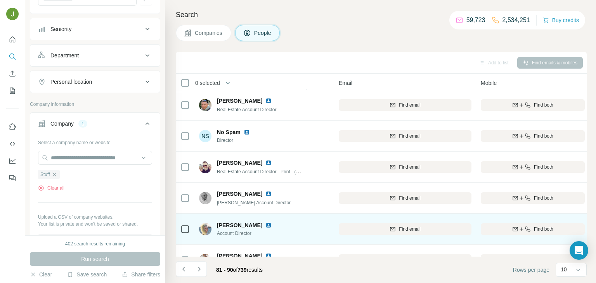
scroll to position [146, 59]
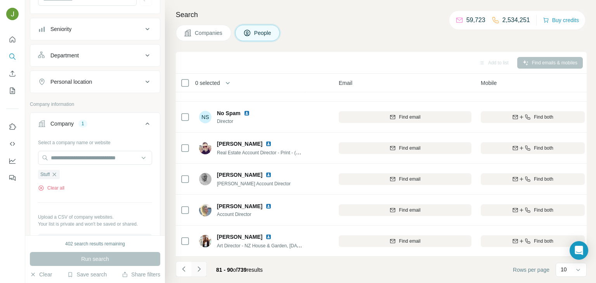
click at [196, 271] on icon "Navigate to next page" at bounding box center [199, 269] width 8 height 8
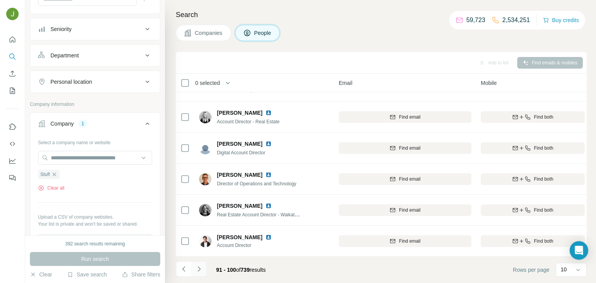
click at [201, 267] on icon "Navigate to next page" at bounding box center [199, 269] width 8 height 8
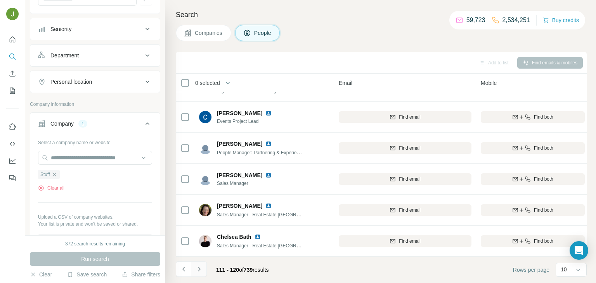
click at [198, 267] on icon "Navigate to next page" at bounding box center [199, 269] width 8 height 8
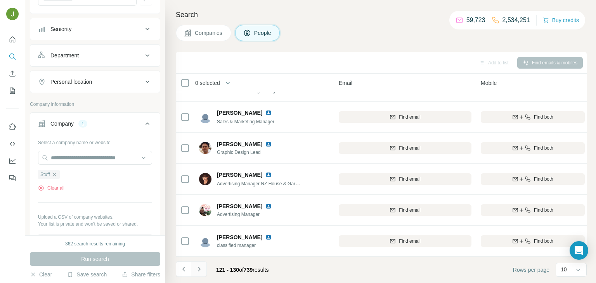
click at [197, 267] on icon "Navigate to next page" at bounding box center [199, 269] width 8 height 8
click at [202, 269] on icon "Navigate to next page" at bounding box center [199, 269] width 8 height 8
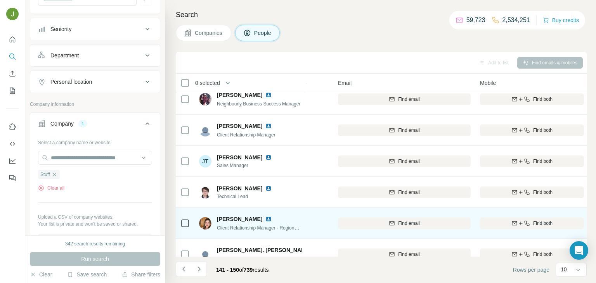
scroll to position [146, 60]
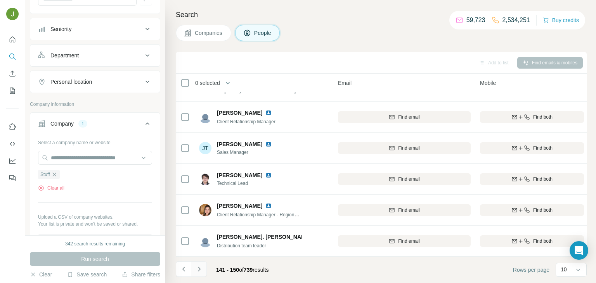
click at [196, 275] on button "Navigate to next page" at bounding box center [199, 269] width 16 height 16
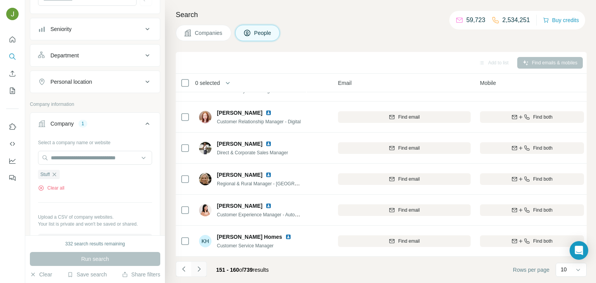
click at [197, 266] on icon "Navigate to next page" at bounding box center [199, 269] width 8 height 8
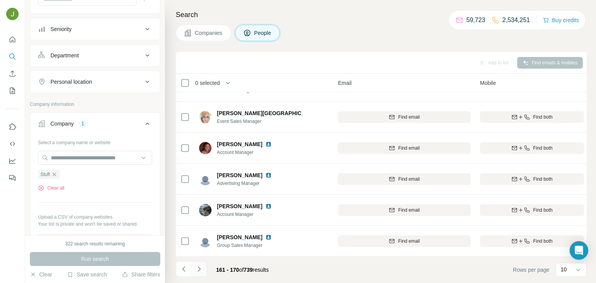
click at [199, 266] on icon "Navigate to next page" at bounding box center [199, 269] width 8 height 8
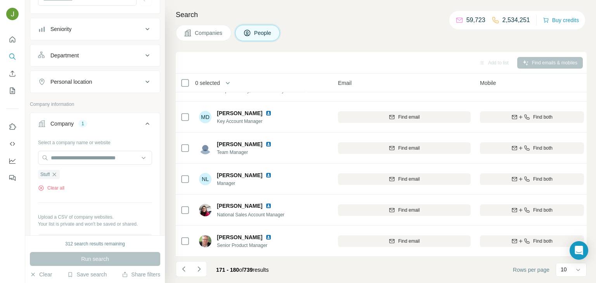
scroll to position [146, 61]
click at [203, 269] on button "Navigate to next page" at bounding box center [199, 269] width 16 height 16
click at [196, 274] on button "Navigate to next page" at bounding box center [199, 269] width 16 height 16
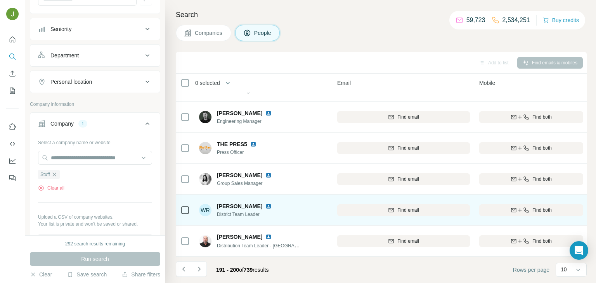
scroll to position [0, 61]
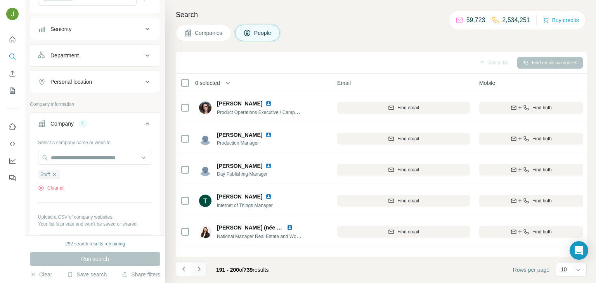
click at [200, 270] on icon "Navigate to next page" at bounding box center [199, 269] width 8 height 8
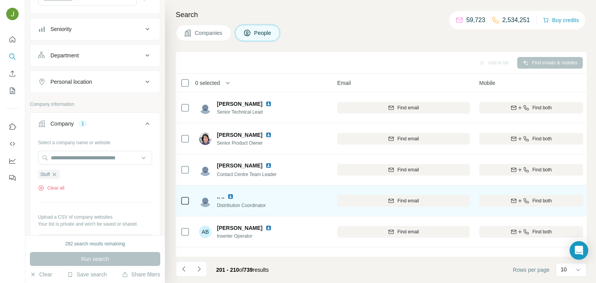
scroll to position [146, 61]
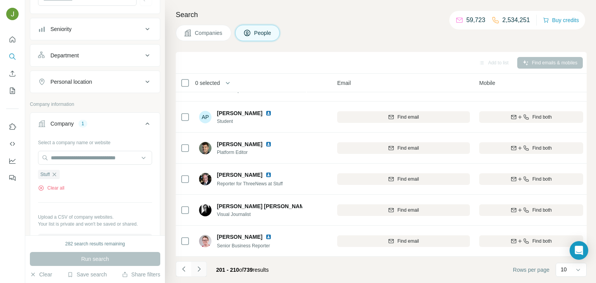
click at [197, 272] on icon "Navigate to next page" at bounding box center [199, 269] width 8 height 8
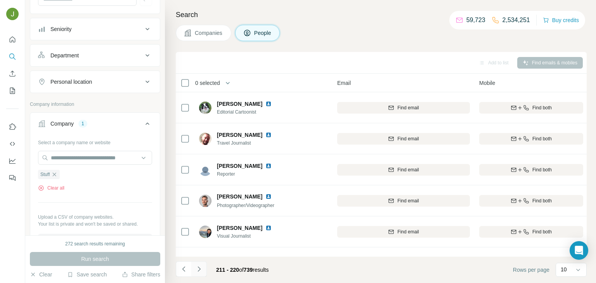
click at [199, 270] on icon "Navigate to next page" at bounding box center [198, 269] width 3 height 5
click at [194, 274] on button "Navigate to next page" at bounding box center [199, 269] width 16 height 16
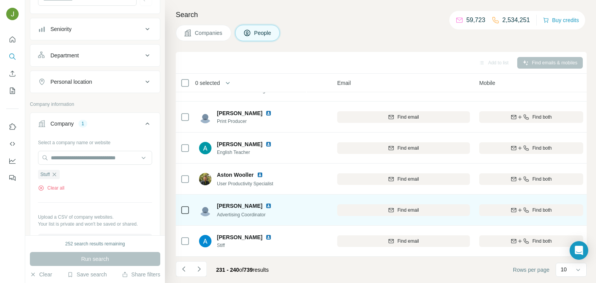
scroll to position [146, 164]
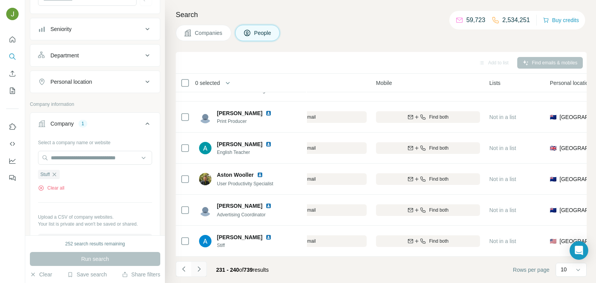
click at [201, 268] on icon "Navigate to next page" at bounding box center [199, 269] width 8 height 8
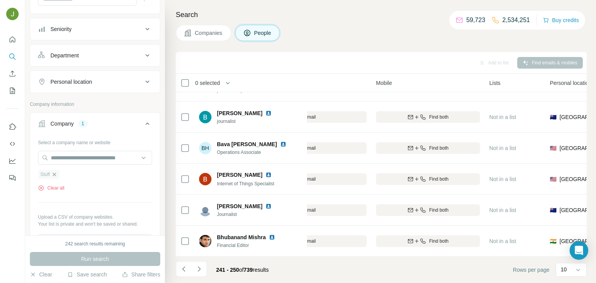
click at [56, 175] on icon "button" at bounding box center [54, 174] width 6 height 6
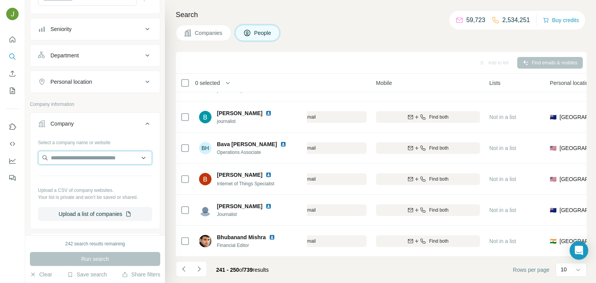
click at [56, 151] on input "text" at bounding box center [95, 158] width 114 height 14
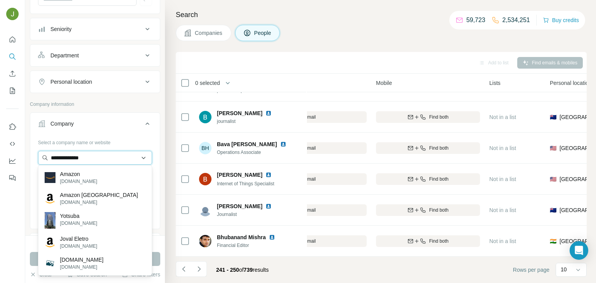
click at [119, 158] on input "**********" at bounding box center [95, 158] width 114 height 14
paste input "text"
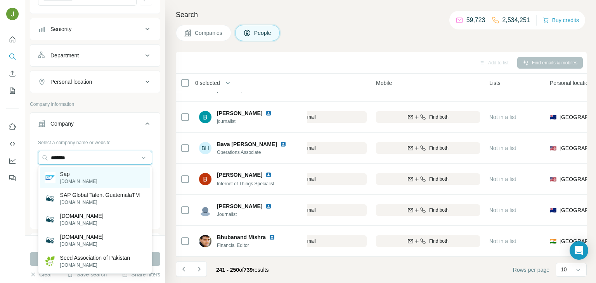
type input "*******"
click at [92, 175] on div "Sap [DOMAIN_NAME]" at bounding box center [95, 177] width 110 height 21
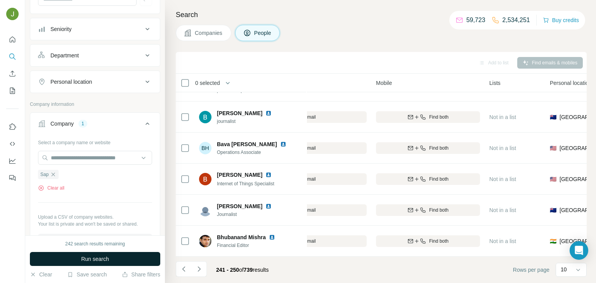
click at [105, 258] on span "Run search" at bounding box center [95, 259] width 28 height 8
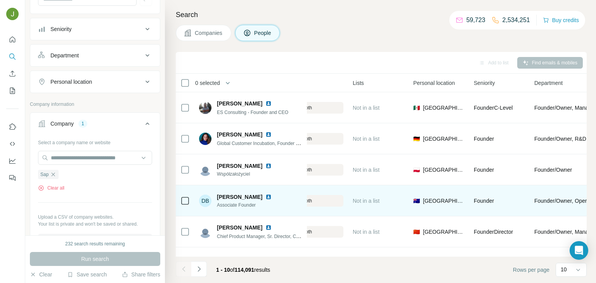
scroll to position [146, 300]
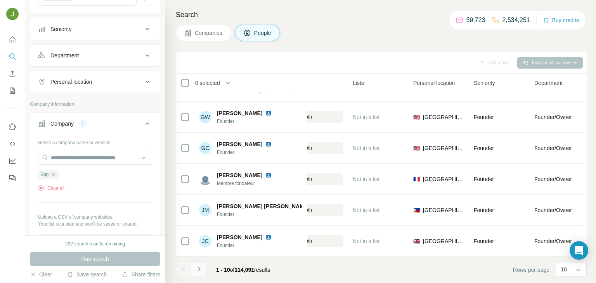
click at [201, 265] on icon "Navigate to next page" at bounding box center [199, 269] width 8 height 8
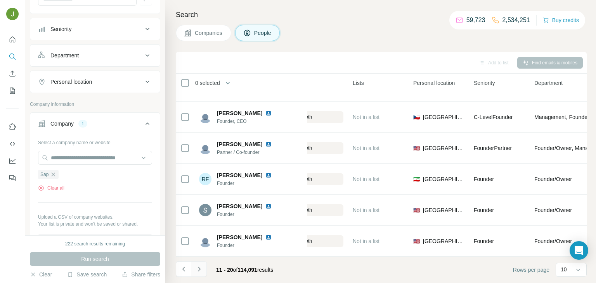
click at [201, 269] on icon "Navigate to next page" at bounding box center [199, 269] width 8 height 8
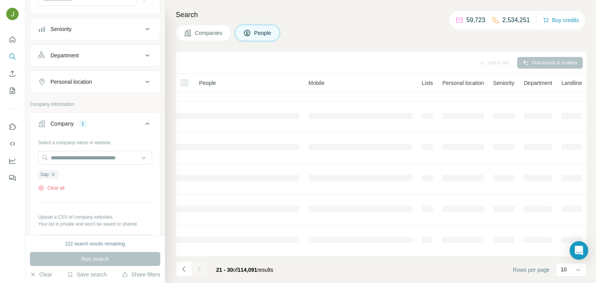
scroll to position [146, 188]
